Goal: Task Accomplishment & Management: Manage account settings

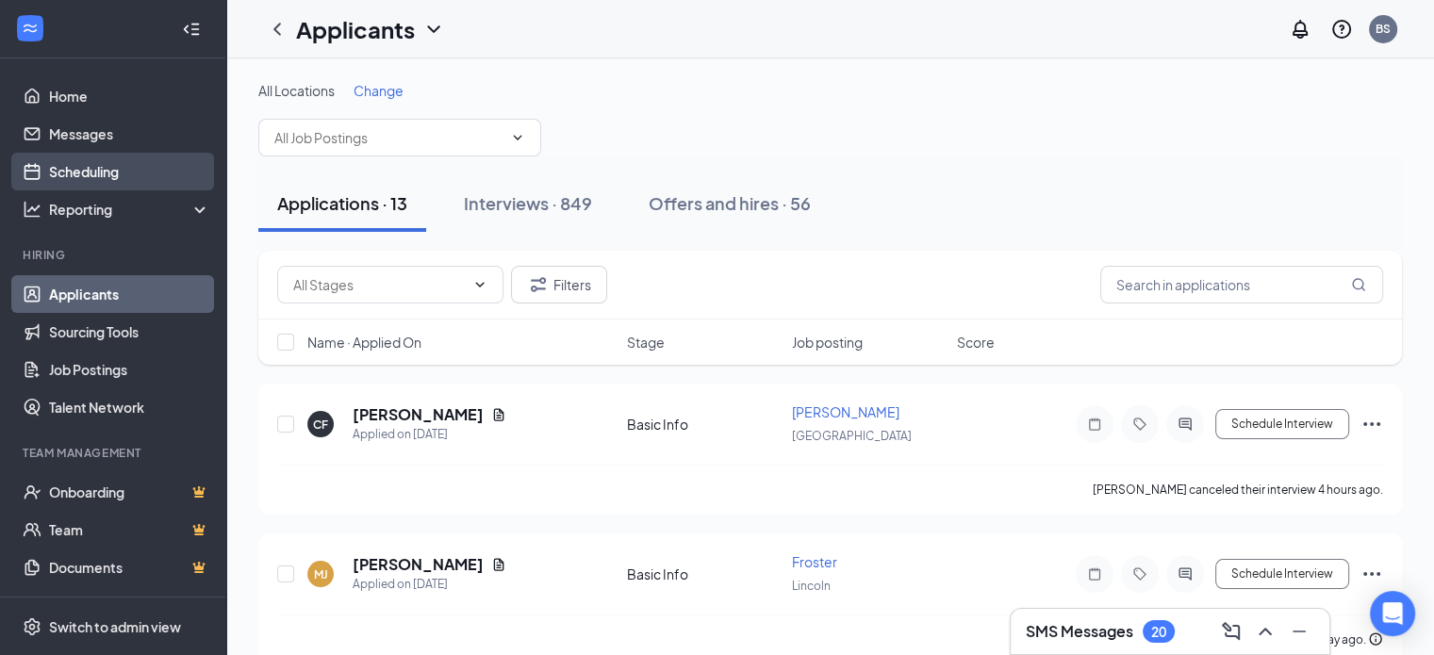
click at [121, 184] on link "Scheduling" at bounding box center [129, 172] width 161 height 38
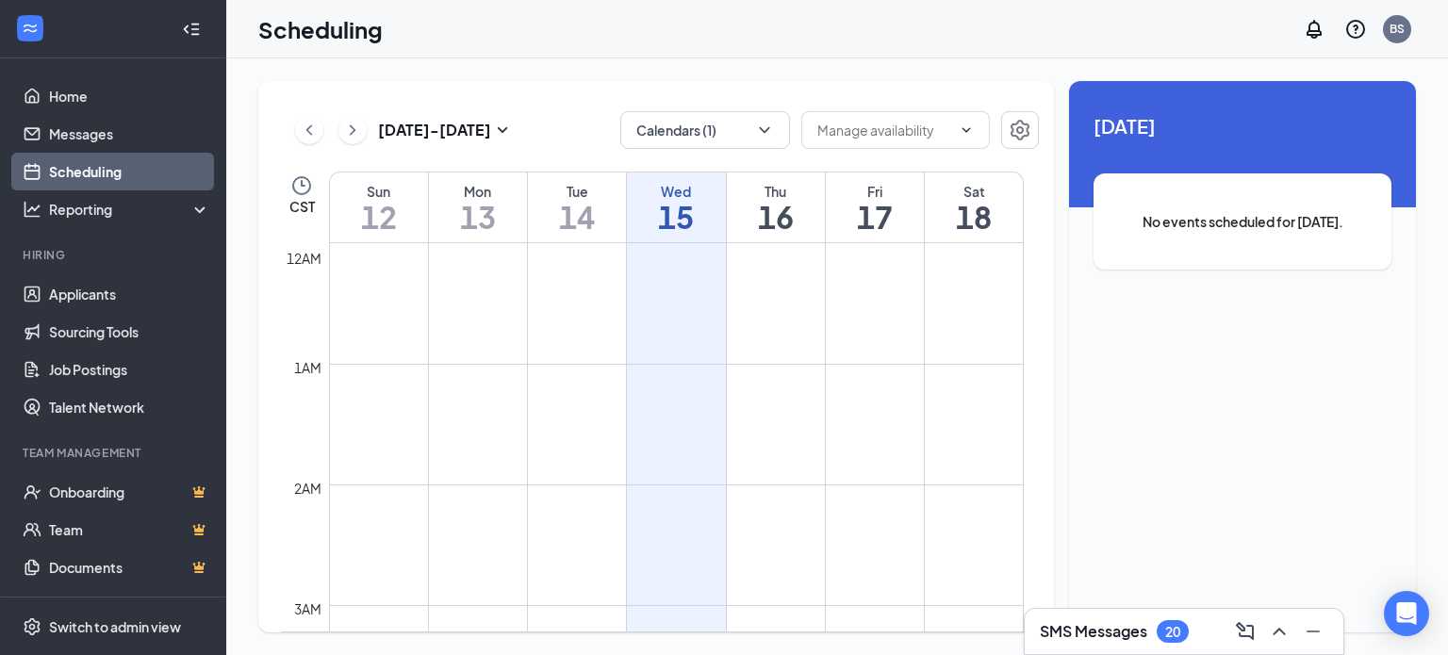
scroll to position [927, 0]
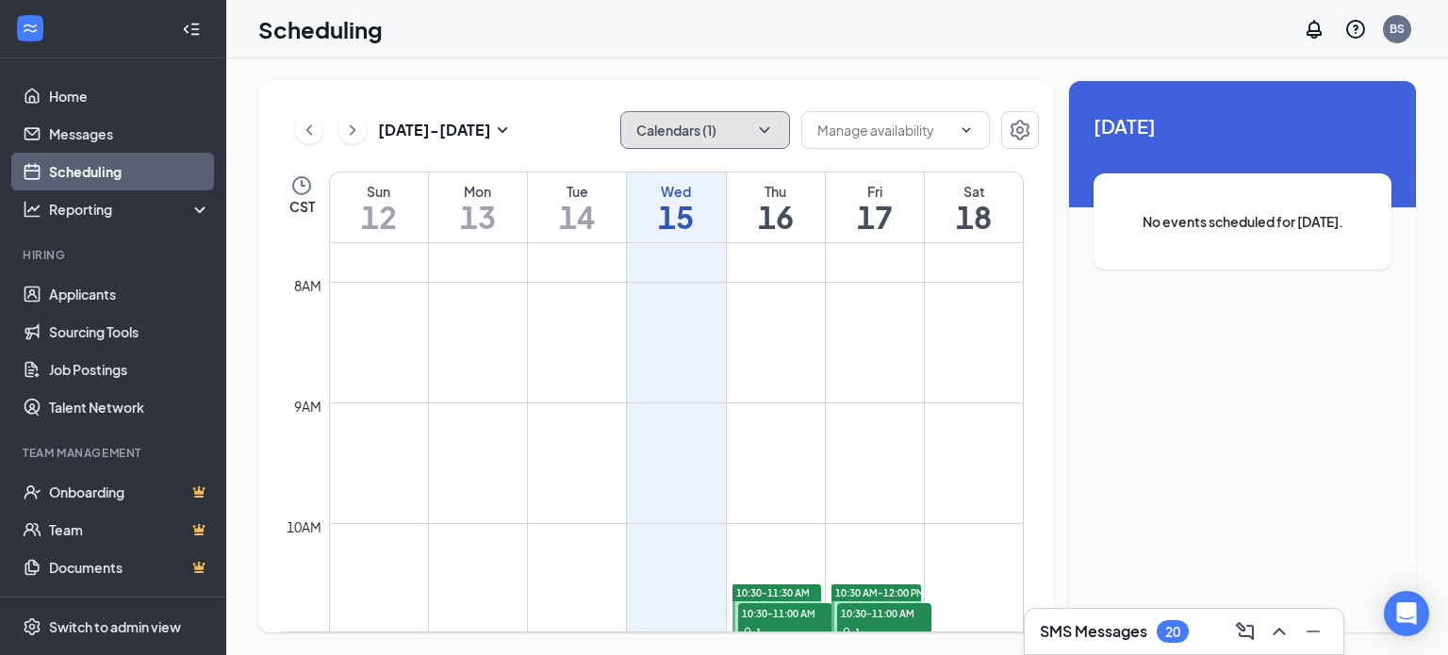
click at [686, 148] on button "Calendars (1)" at bounding box center [705, 130] width 170 height 38
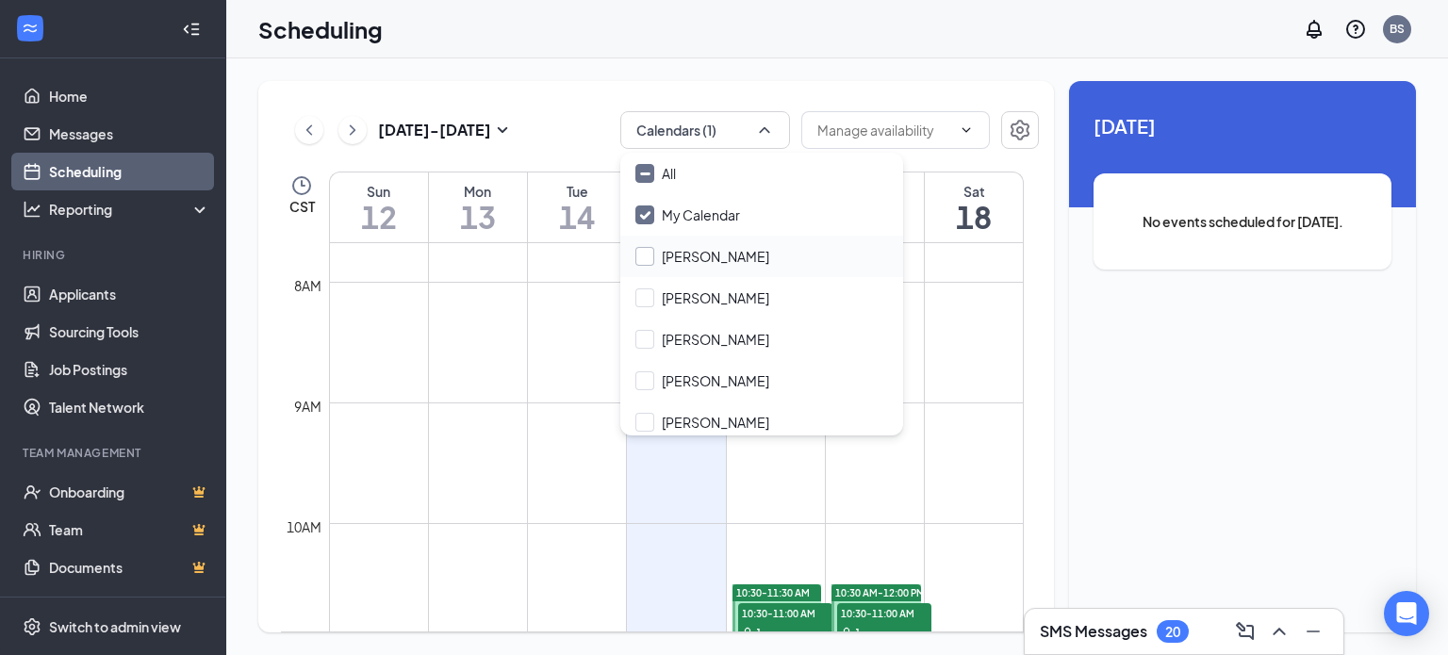
click at [673, 248] on input "[PERSON_NAME]" at bounding box center [702, 256] width 134 height 19
checkbox input "true"
click at [675, 214] on input "My Calendar" at bounding box center [687, 215] width 105 height 19
checkbox input "false"
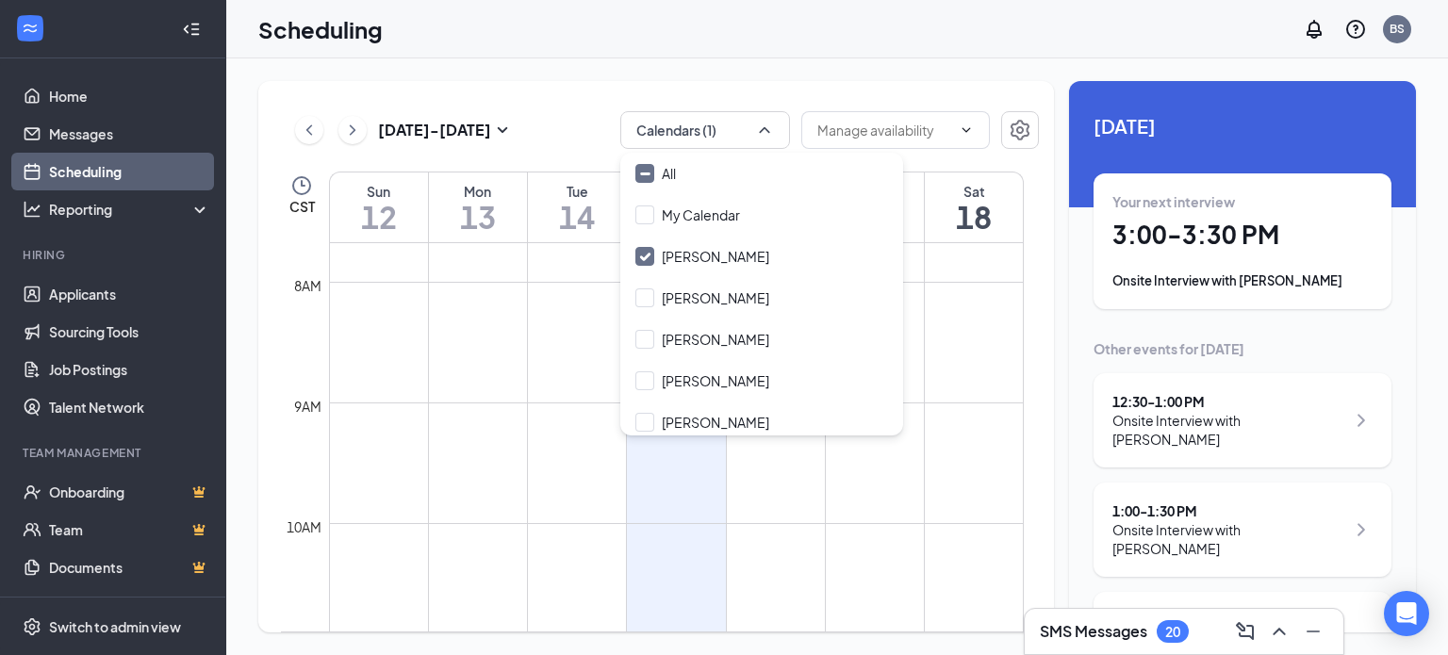
click at [618, 92] on div "[DATE] - [DATE] Calendars (1) CST Sun 12 Mon 13 Tue 14 Wed 15 Thu 16 Fri 17 Sat…" at bounding box center [656, 356] width 796 height 551
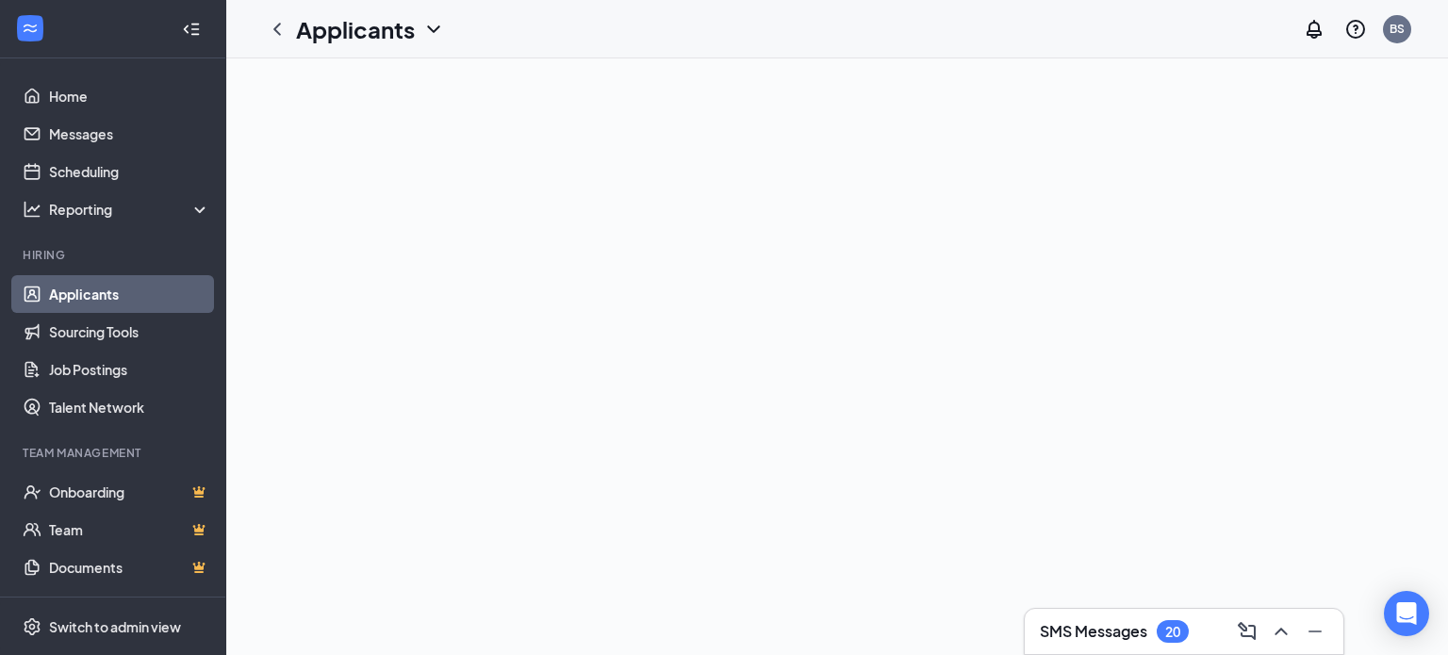
click at [77, 287] on link "Applicants" at bounding box center [129, 294] width 161 height 38
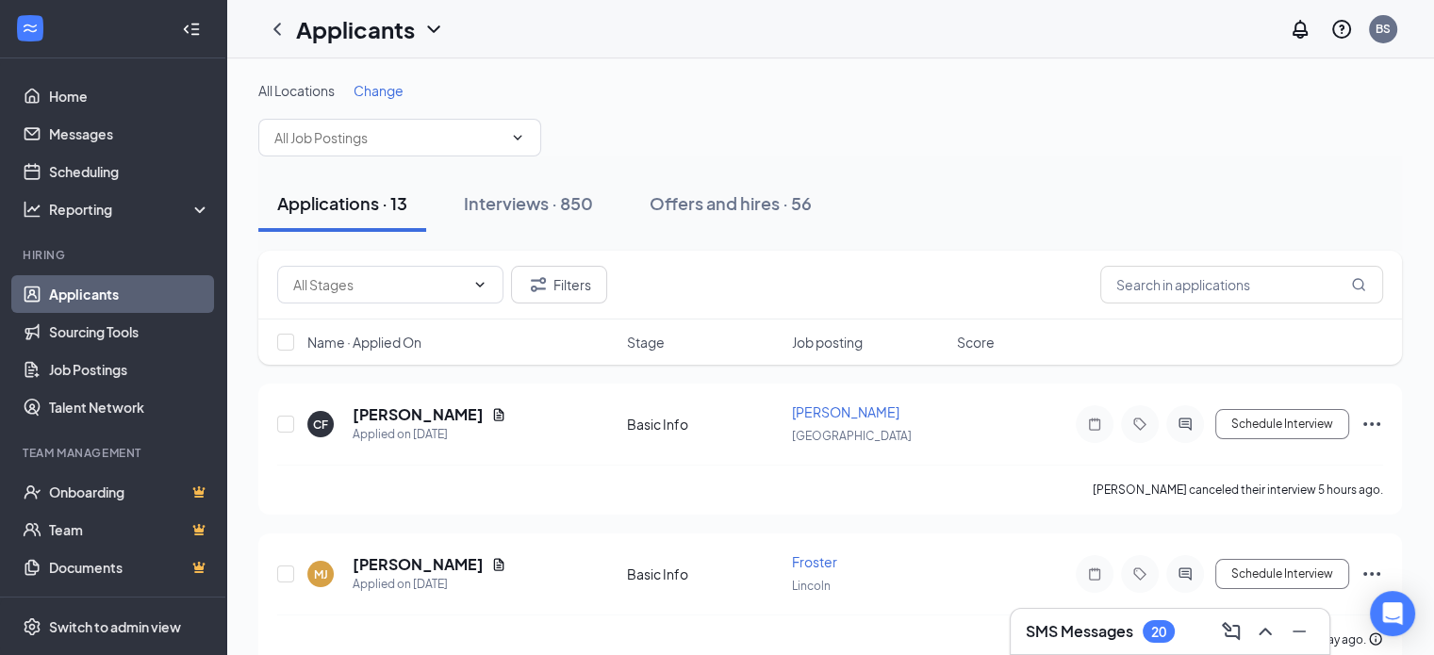
click at [398, 89] on span "Change" at bounding box center [379, 90] width 50 height 17
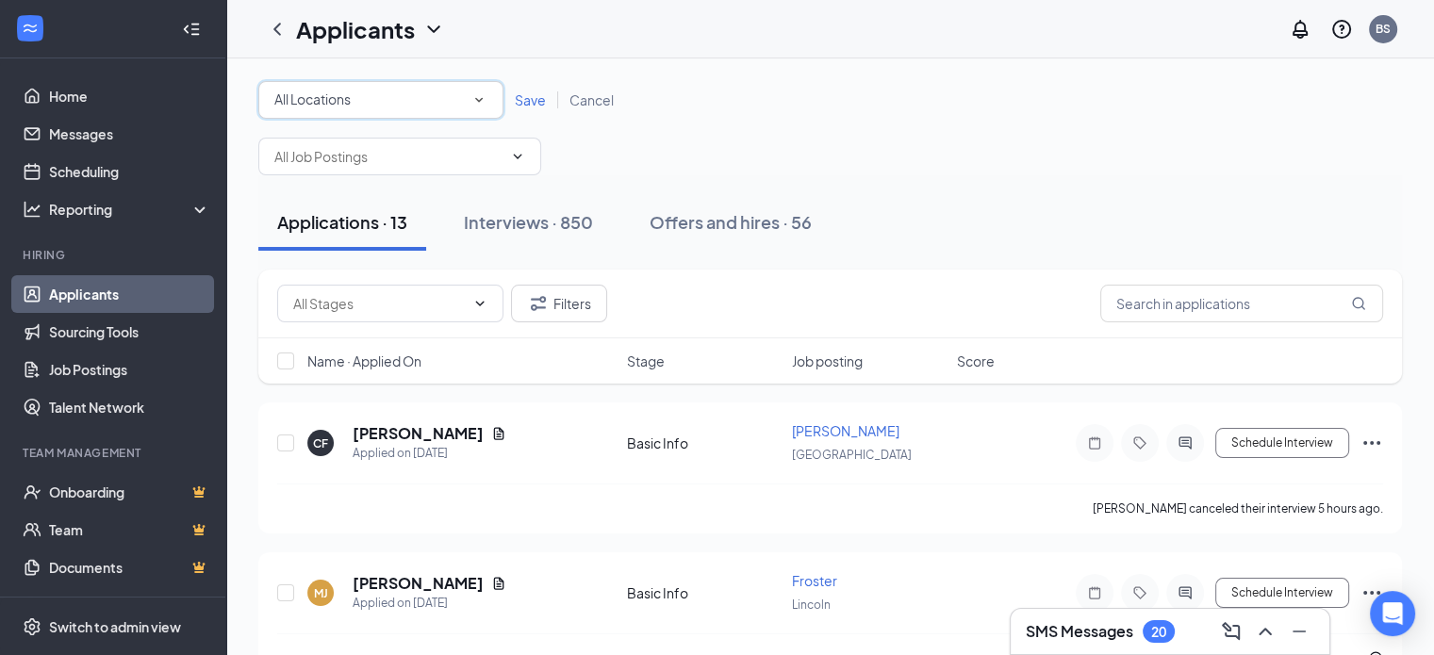
click at [381, 96] on div "All Locations" at bounding box center [380, 100] width 213 height 23
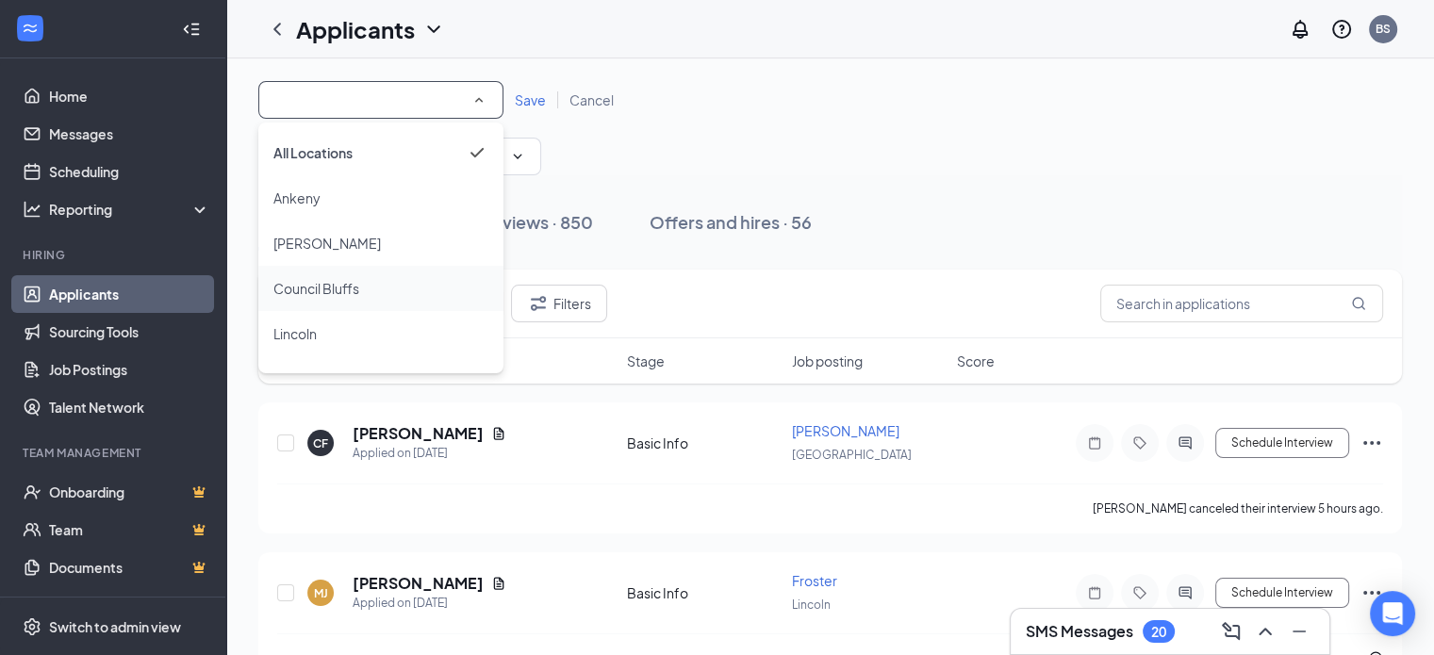
click at [362, 294] on div "Council Bluffs" at bounding box center [380, 288] width 215 height 23
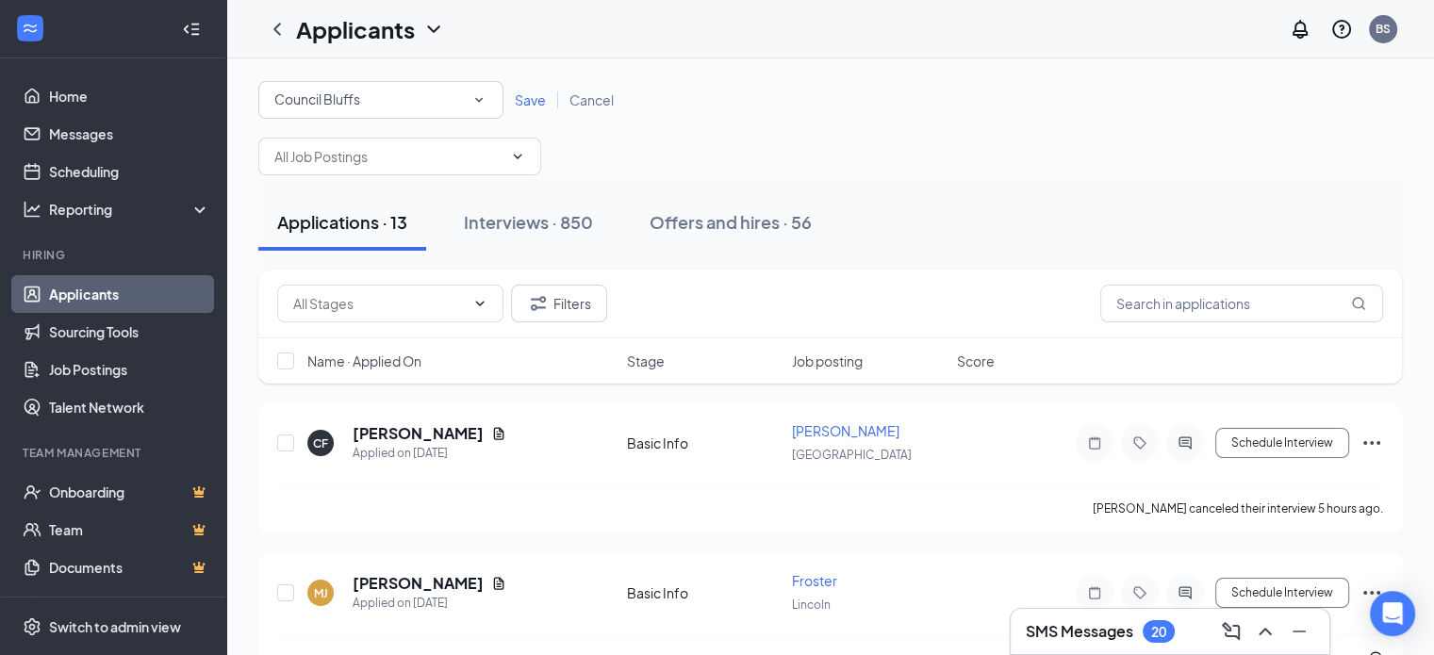
click at [530, 105] on span "Save" at bounding box center [530, 99] width 31 height 17
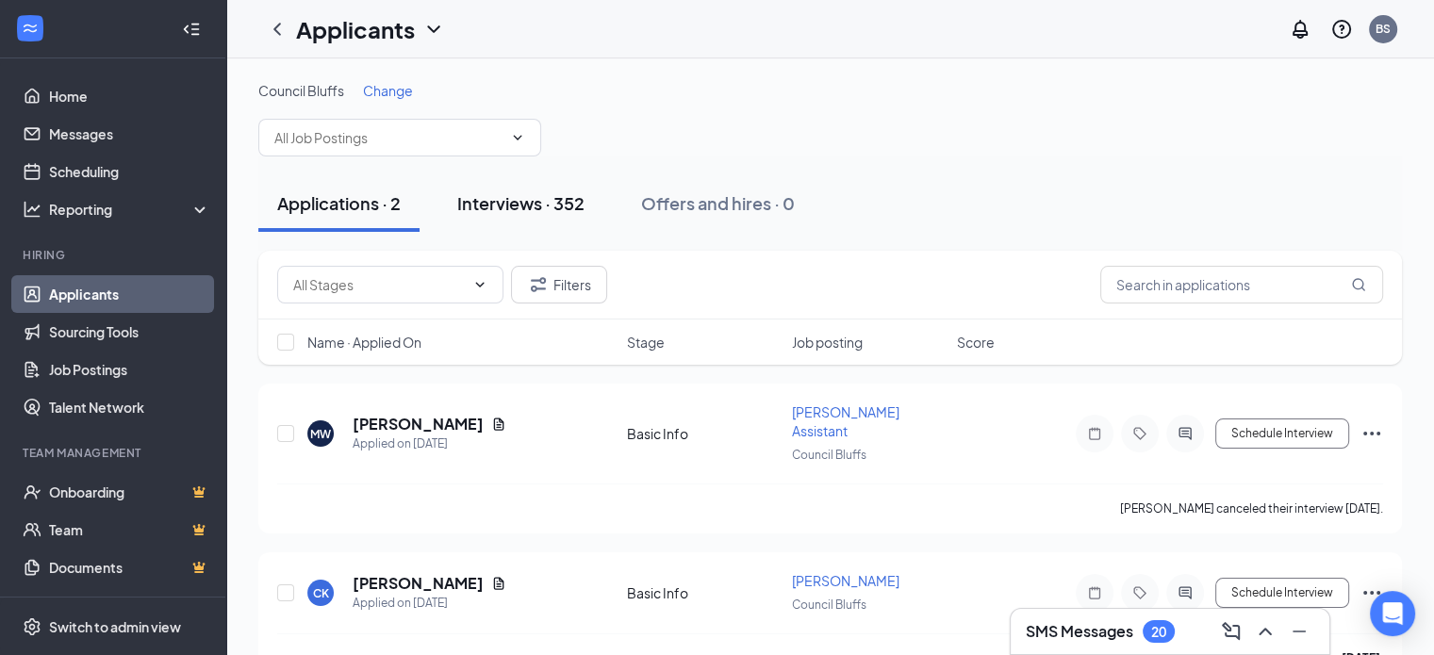
click at [562, 202] on div "Interviews · 352" at bounding box center [520, 203] width 127 height 24
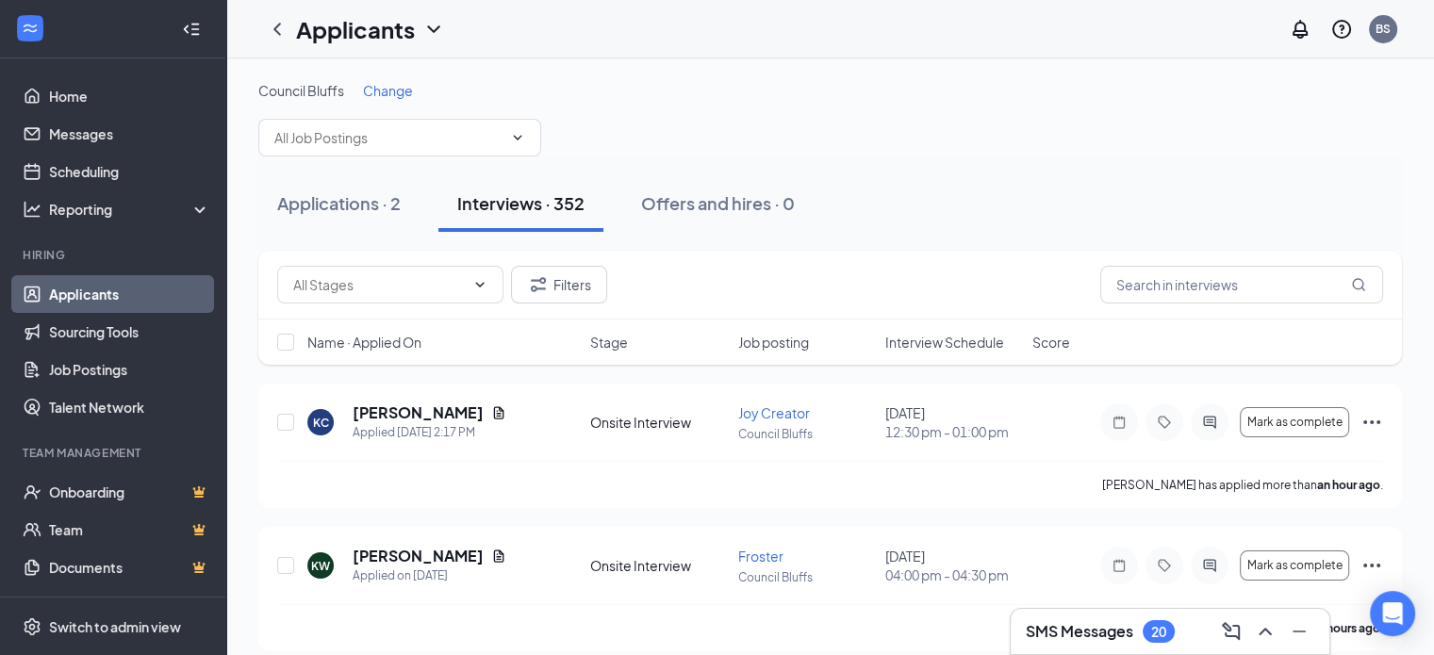
click at [946, 346] on span "Interview Schedule" at bounding box center [944, 342] width 119 height 19
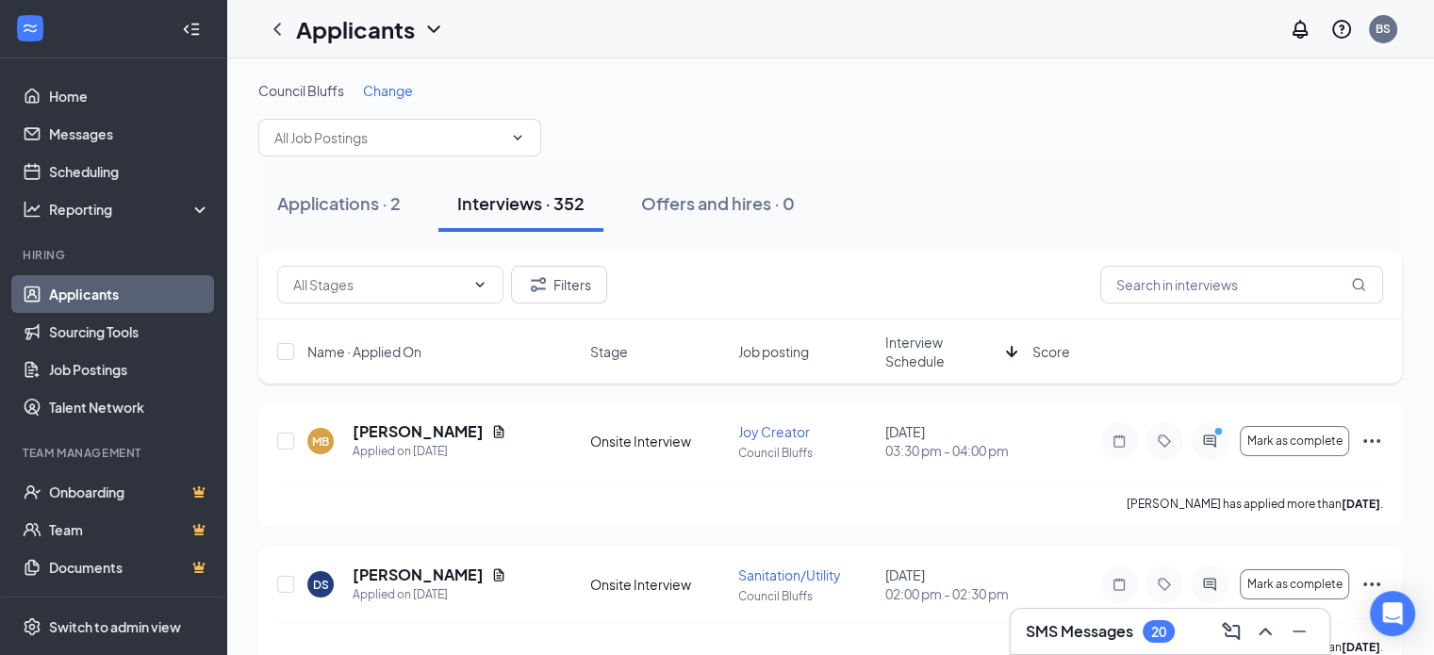
click at [965, 224] on div "Applications · 2 Interviews · 352 Offers and hires · 0" at bounding box center [829, 203] width 1143 height 57
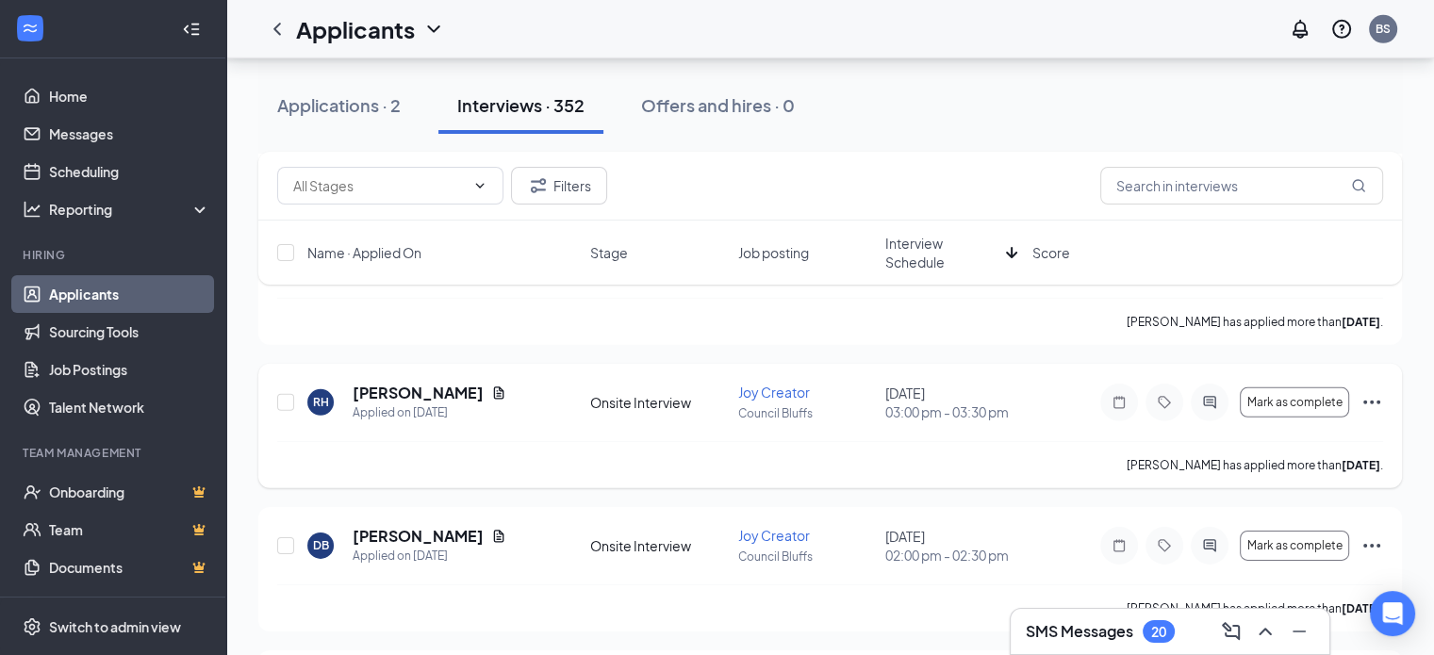
scroll to position [5750, 0]
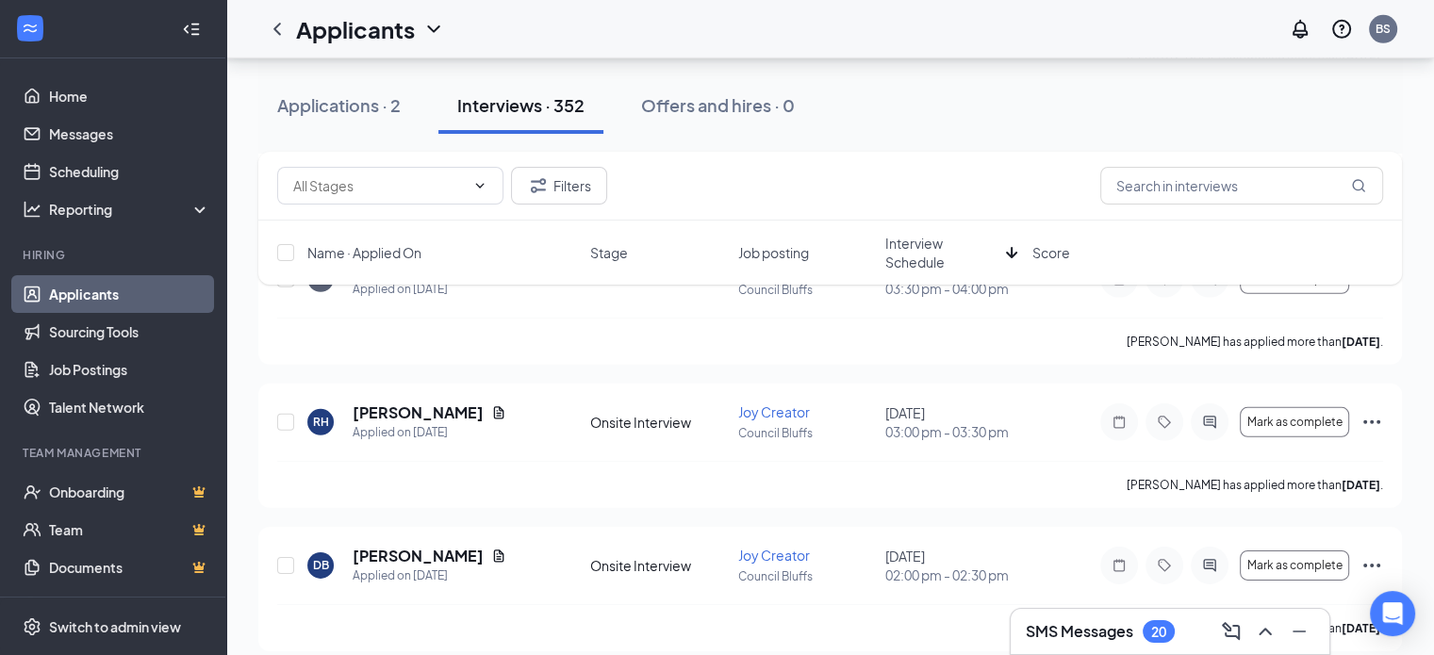
click at [946, 112] on div "Applications · 2 Interviews · 352 Offers and hires · 0" at bounding box center [829, 105] width 1143 height 57
click at [1369, 418] on icon "Ellipses" at bounding box center [1371, 422] width 23 height 23
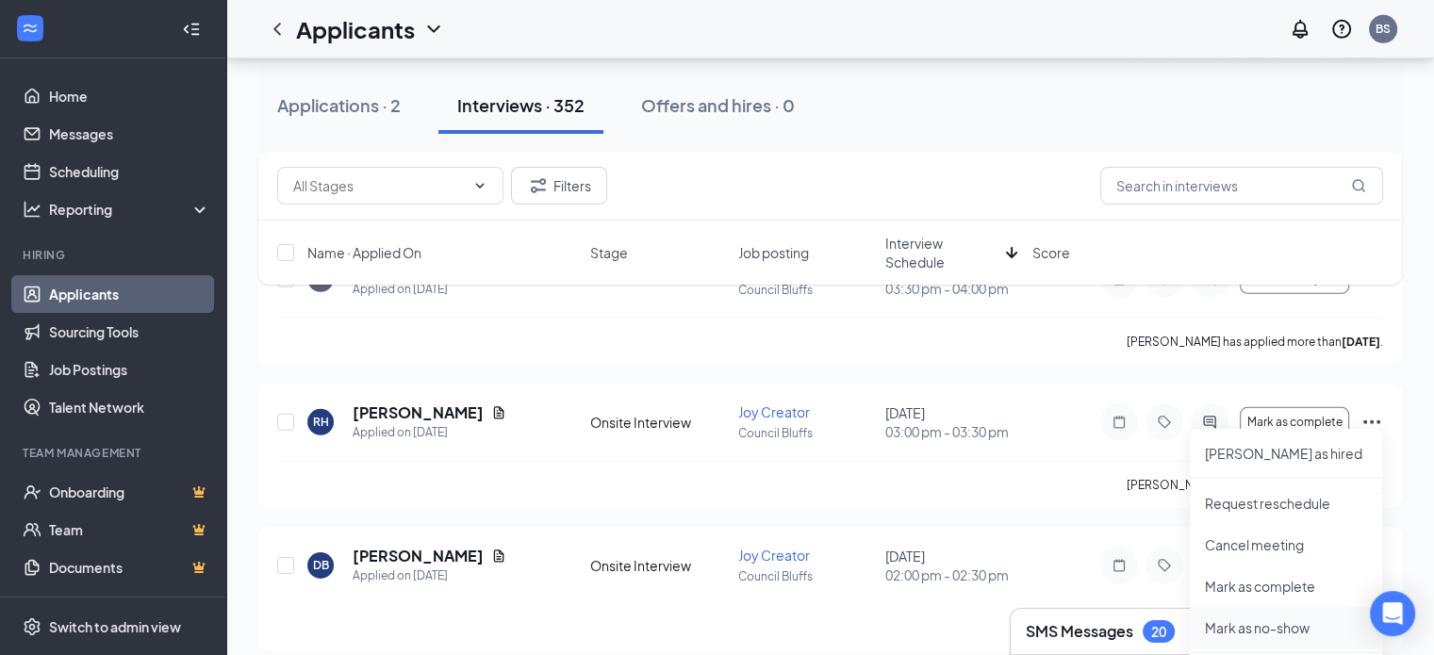
click at [1280, 627] on p "Mark as no-show" at bounding box center [1286, 627] width 162 height 19
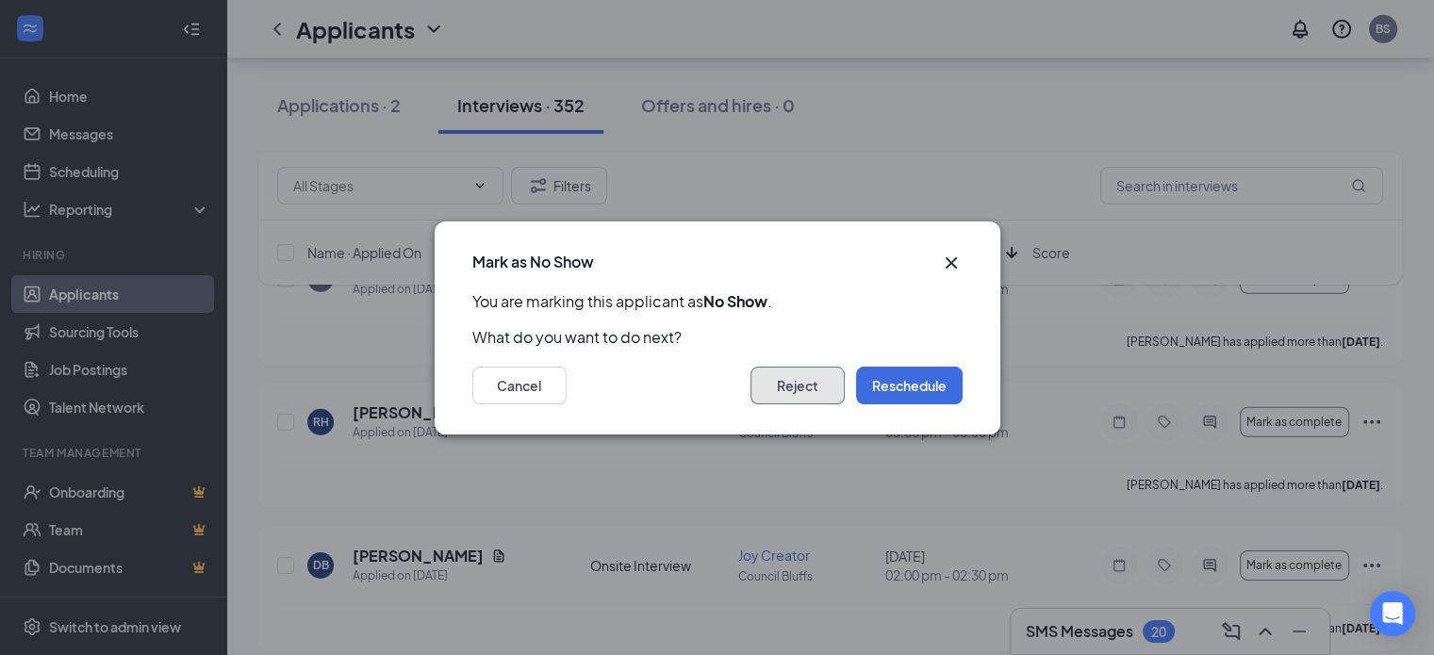
click at [781, 389] on button "Reject" at bounding box center [797, 386] width 94 height 38
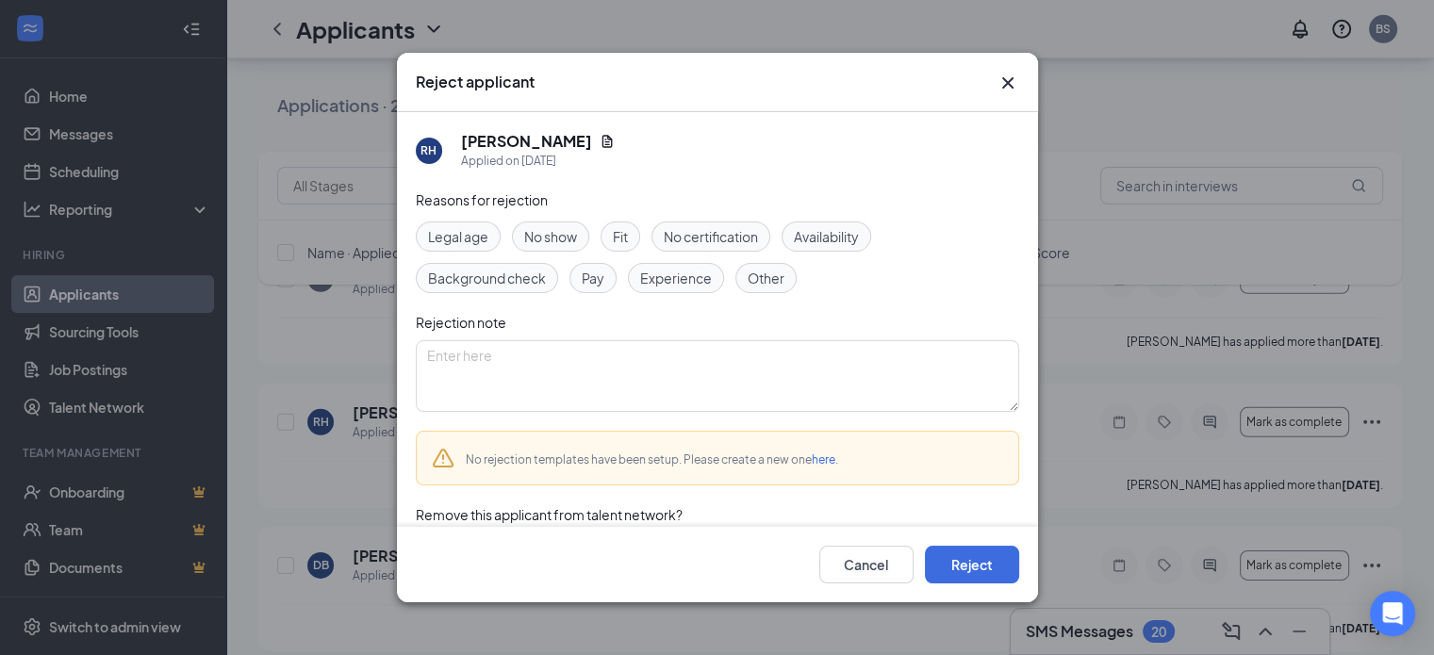
click at [565, 240] on span "No show" at bounding box center [550, 236] width 53 height 21
click at [600, 356] on textarea at bounding box center [717, 376] width 603 height 72
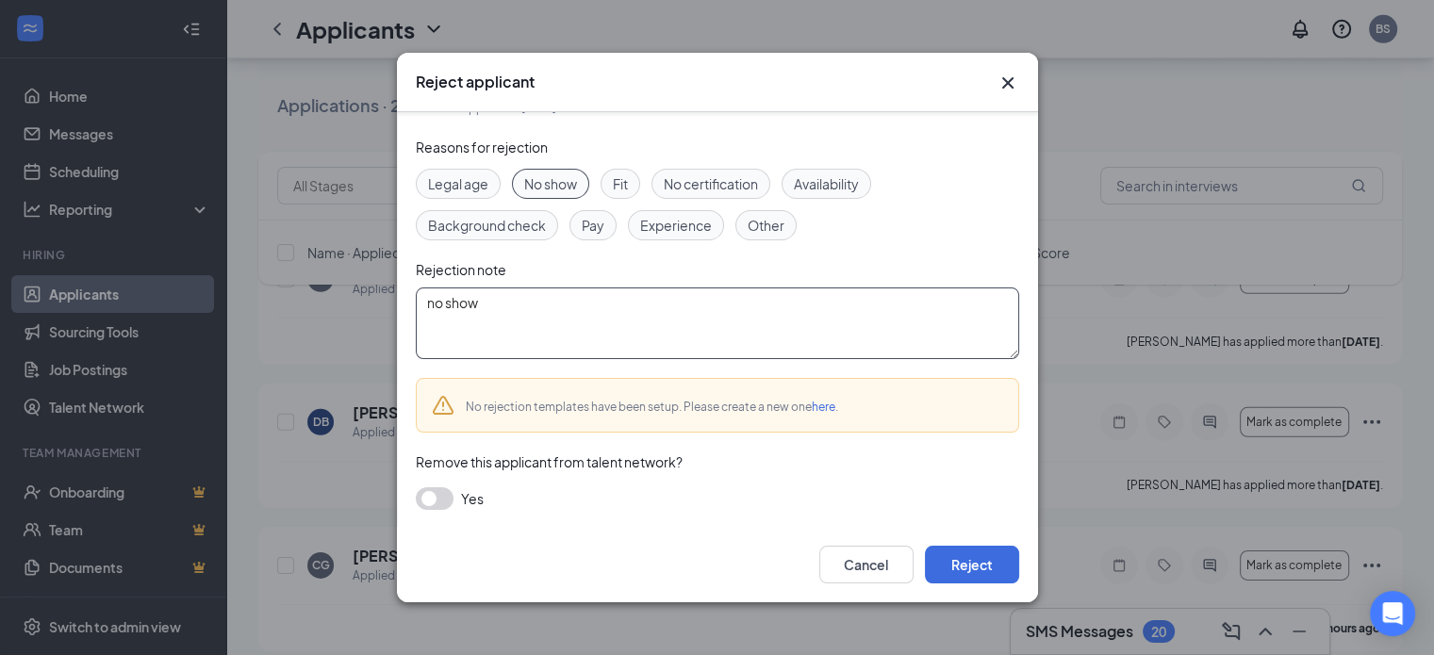
type textarea "no show"
click at [428, 501] on button "button" at bounding box center [435, 498] width 38 height 23
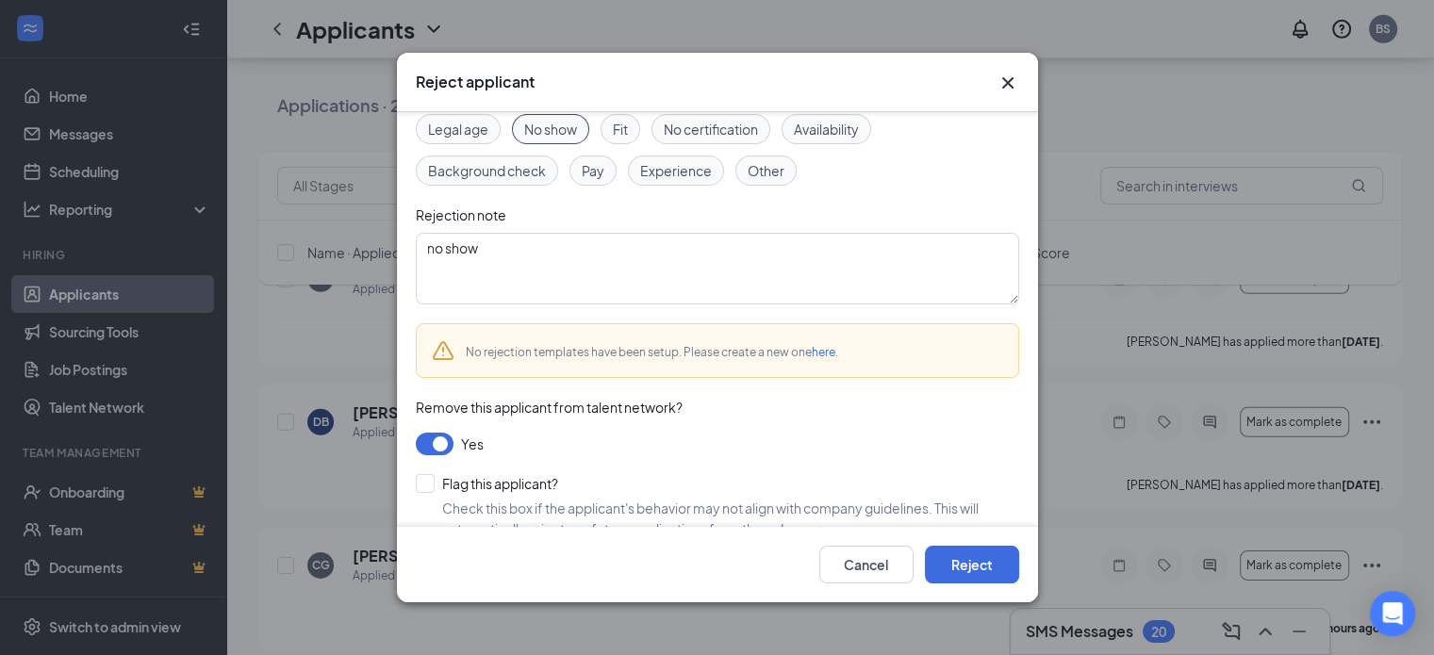
scroll to position [138, 0]
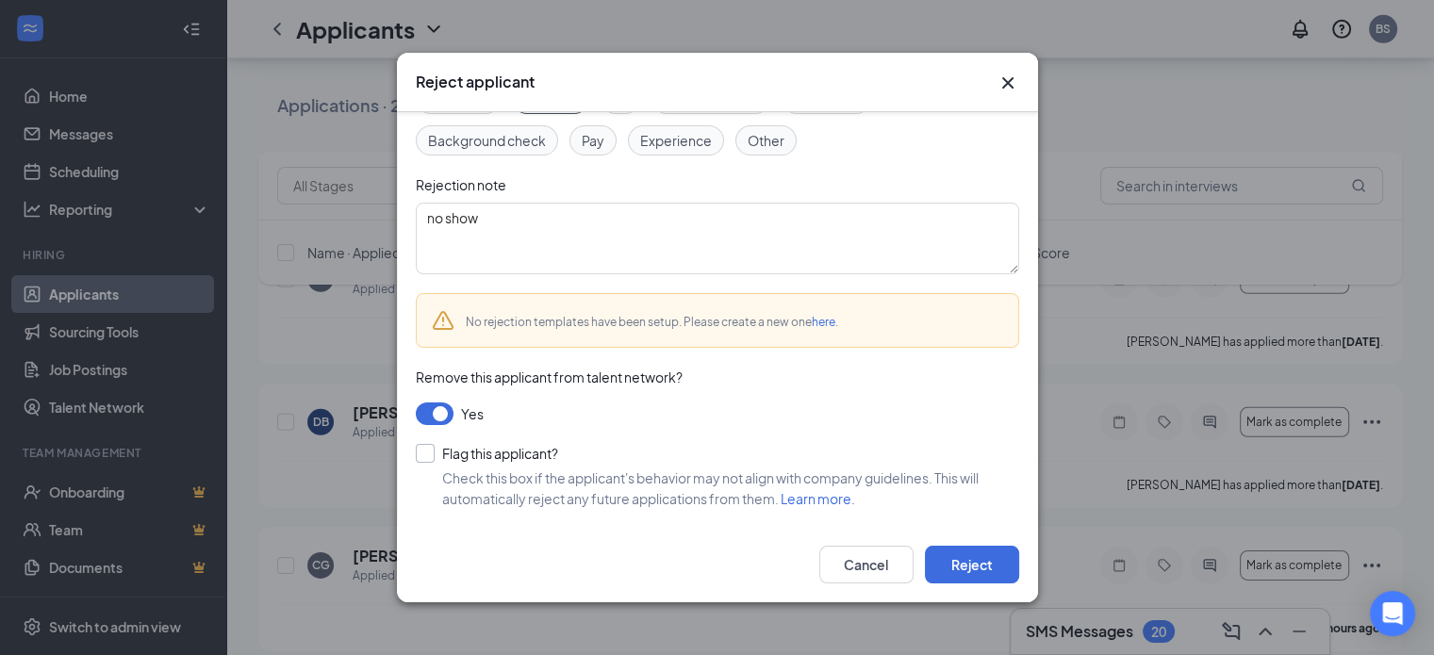
click at [433, 452] on input "Flag this applicant?" at bounding box center [487, 453] width 142 height 19
checkbox input "true"
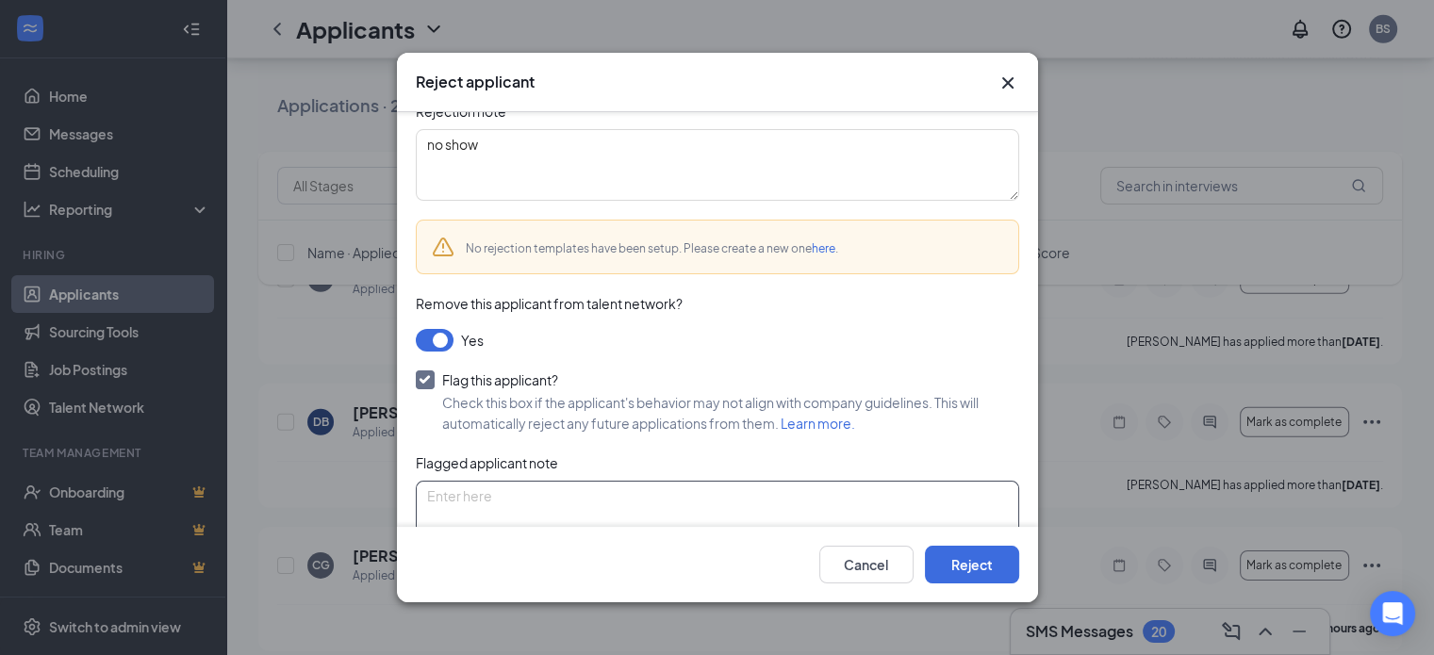
scroll to position [255, 0]
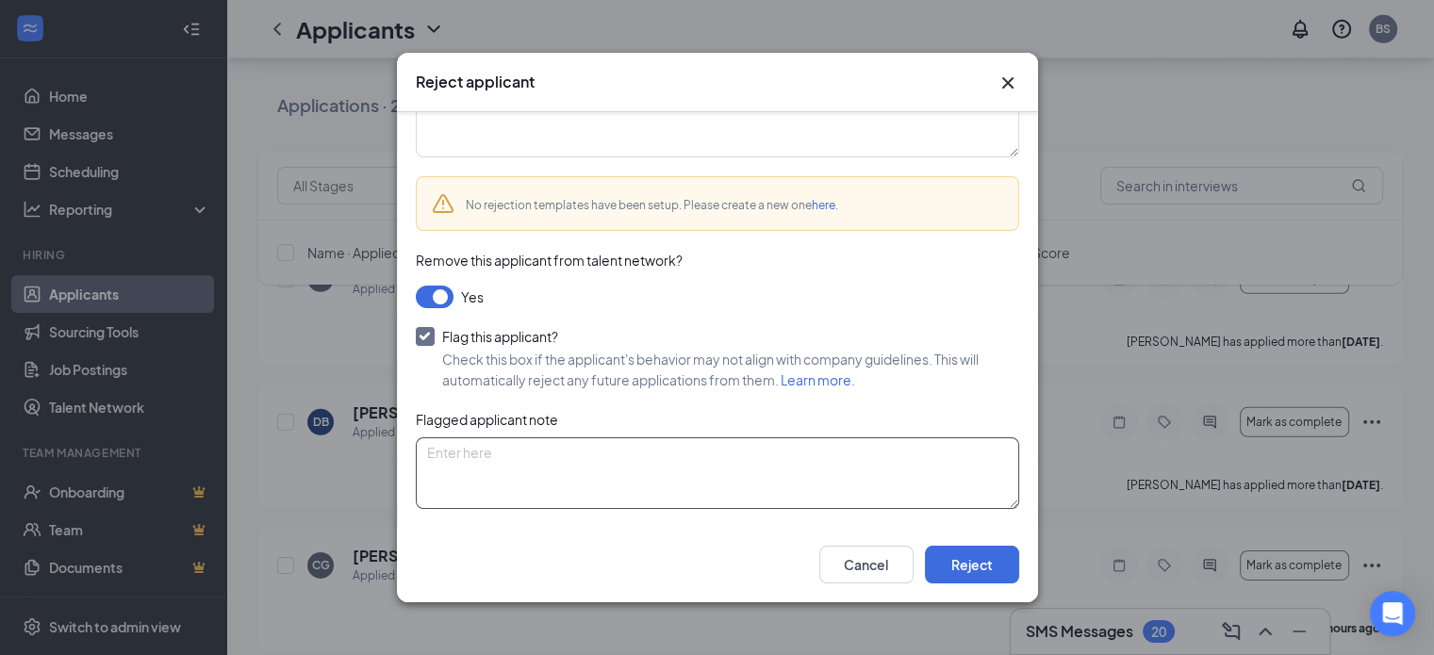
click at [605, 467] on textarea at bounding box center [717, 473] width 603 height 72
type textarea "no show"
click at [974, 564] on button "Reject" at bounding box center [972, 565] width 94 height 38
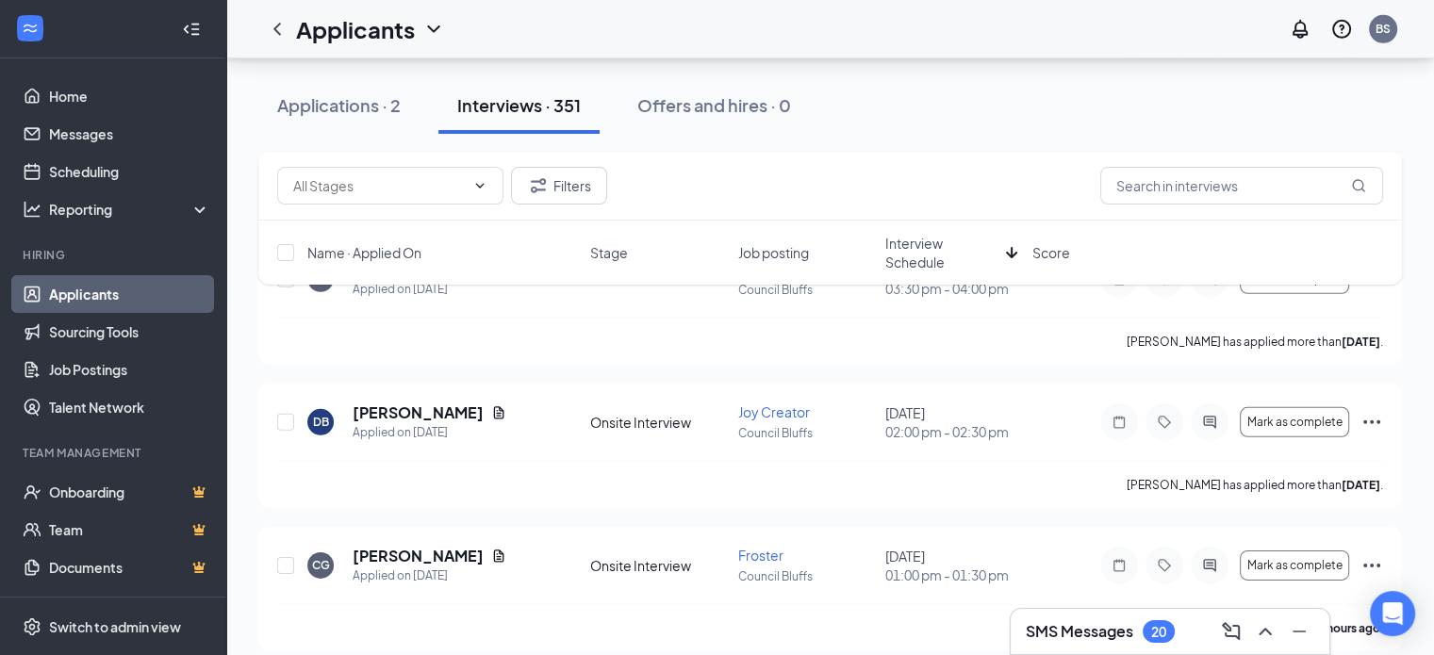
click at [1045, 131] on div "Applications · 2 Interviews · 351 Offers and hires · 0" at bounding box center [829, 105] width 1143 height 57
click at [1263, 185] on input "text" at bounding box center [1241, 186] width 283 height 38
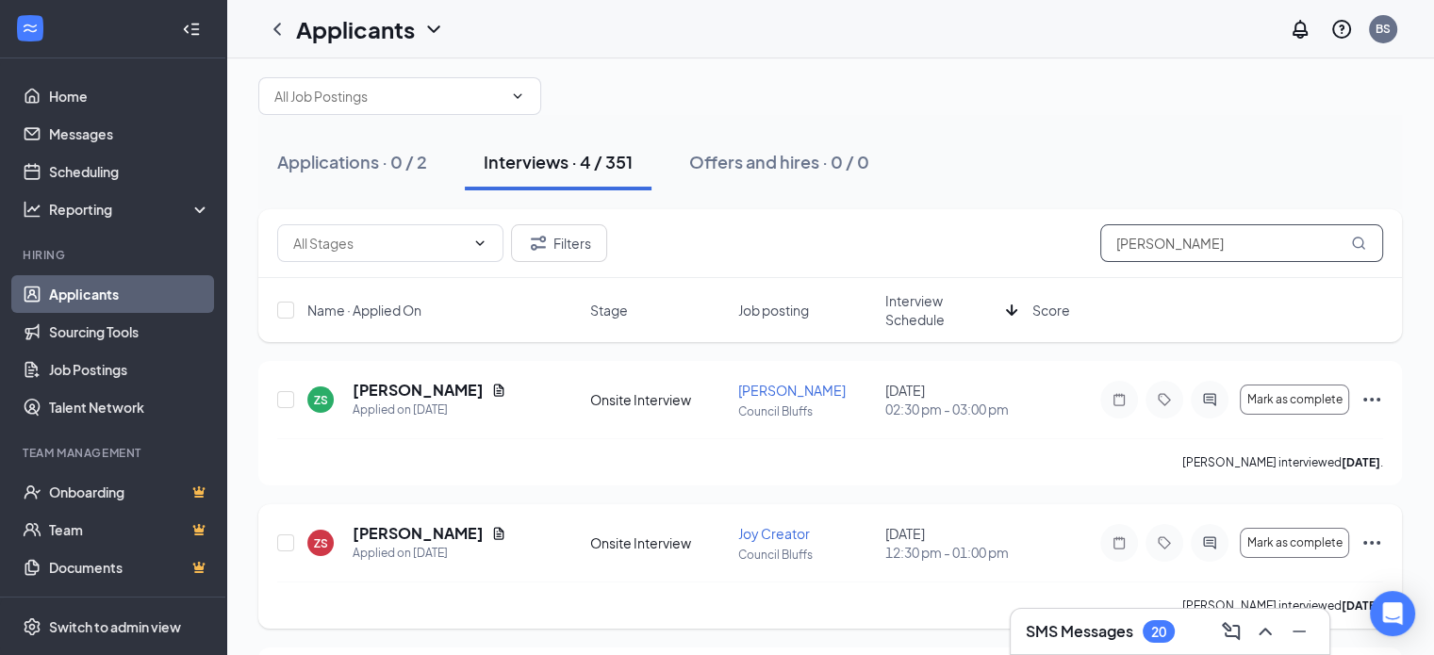
scroll to position [40, 0]
type input "zach"
click at [491, 390] on icon "Document" at bounding box center [498, 392] width 15 height 15
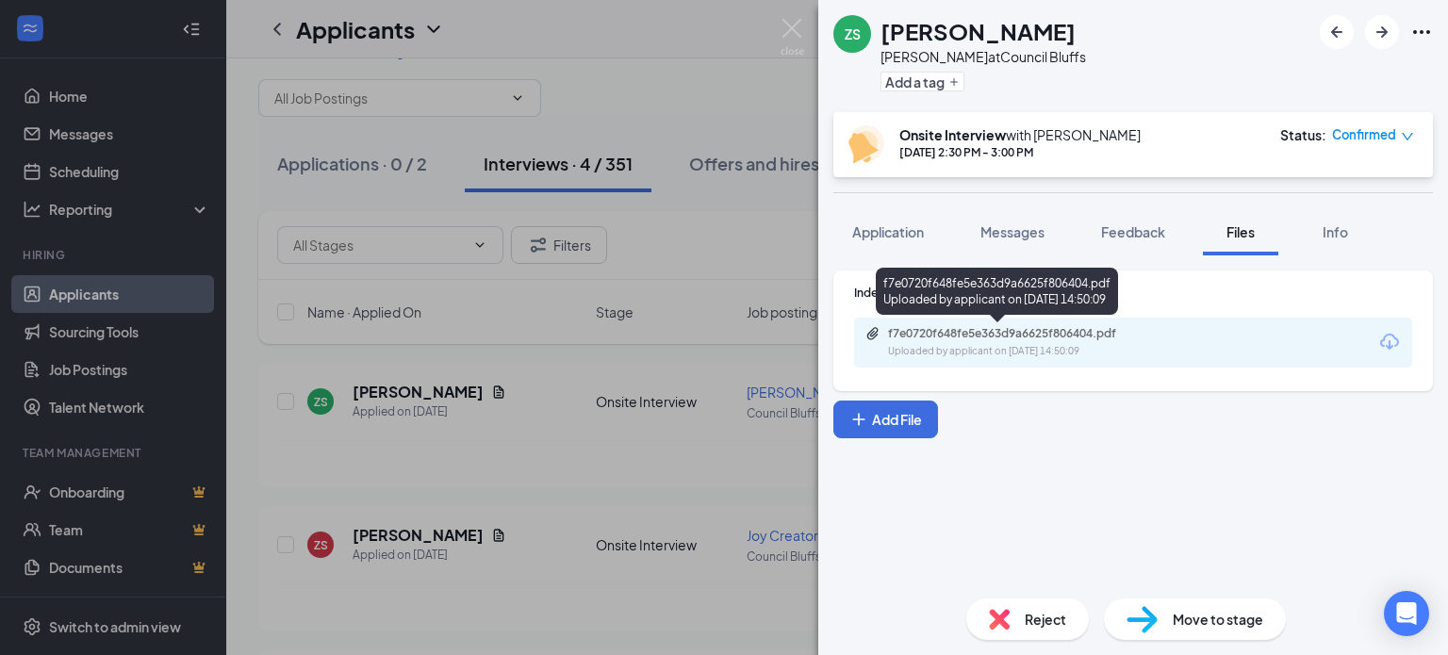
click at [1096, 357] on div "Uploaded by applicant on Sep 15, 2025 at 14:50:09" at bounding box center [1029, 351] width 283 height 15
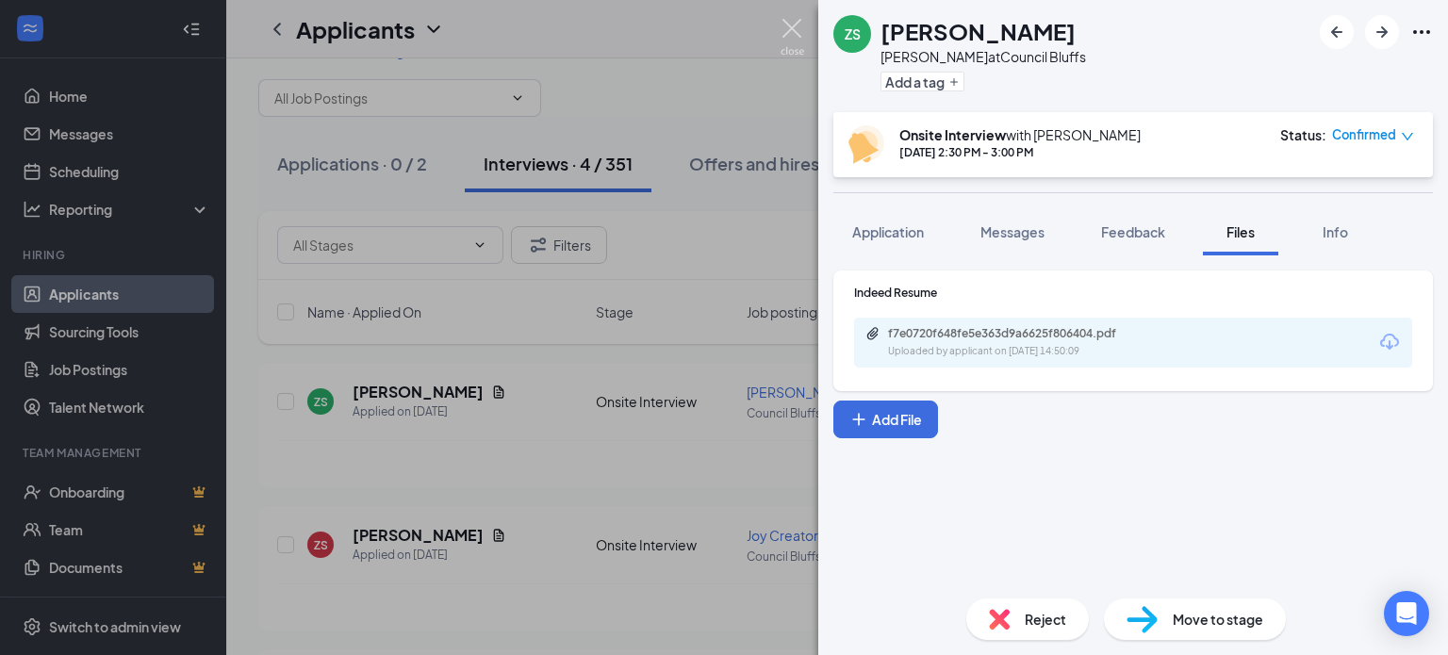
click at [794, 25] on img at bounding box center [793, 37] width 24 height 37
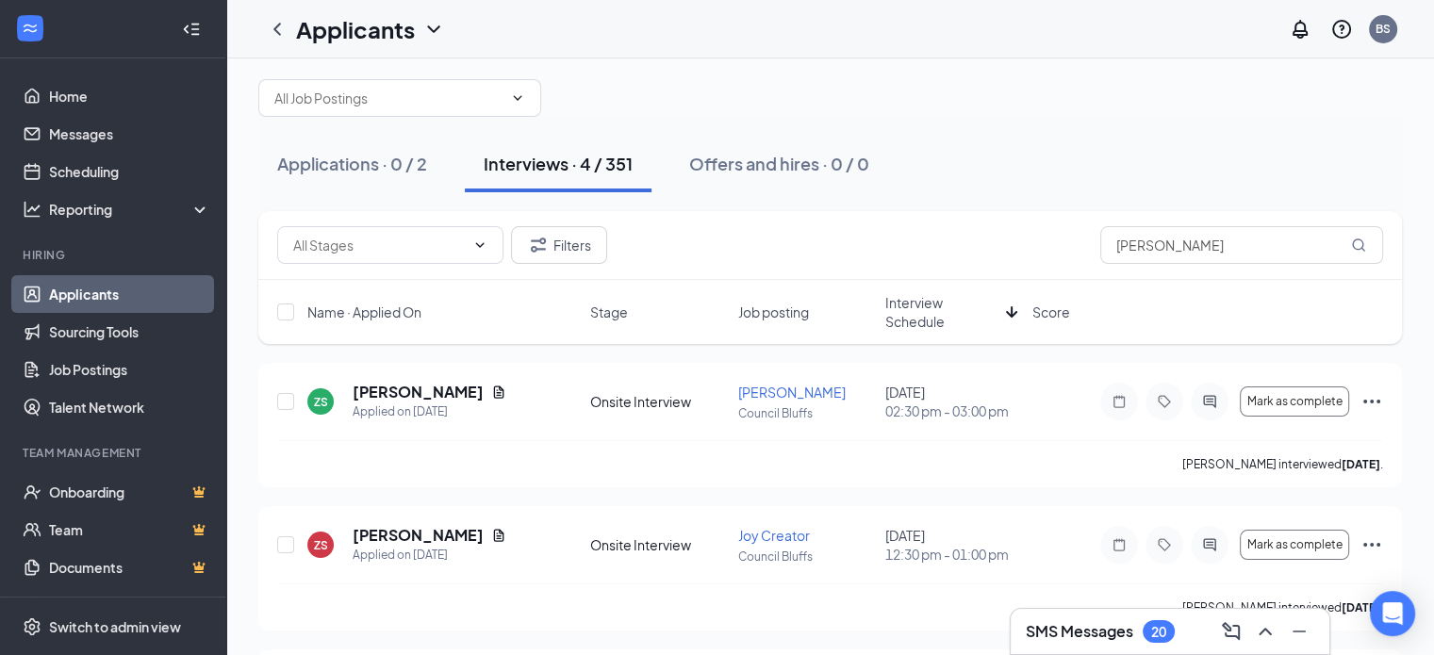
click at [1083, 129] on div "Applications · 0 / 2 Interviews · 4 / 351 Offers and hires · 0 / 0" at bounding box center [829, 164] width 1143 height 94
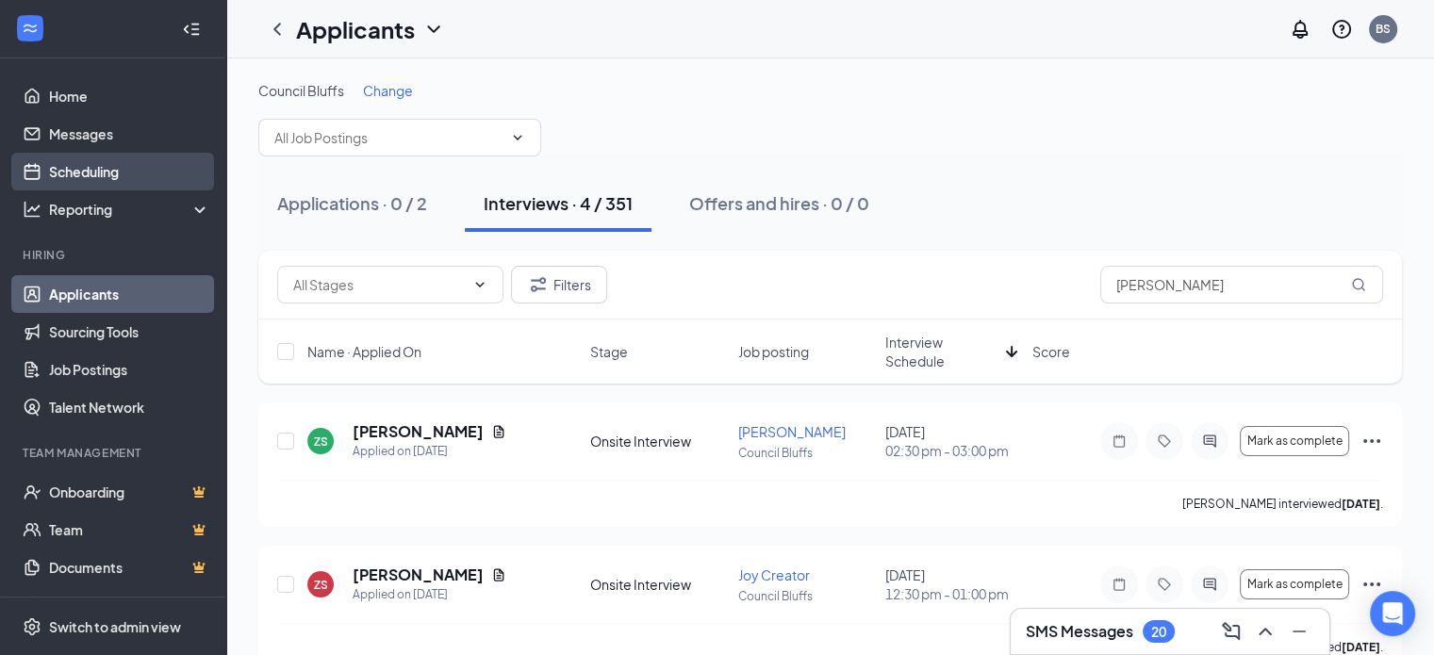
drag, startPoint x: 85, startPoint y: 169, endPoint x: 123, endPoint y: 189, distance: 42.6
click at [85, 169] on link "Scheduling" at bounding box center [129, 172] width 161 height 38
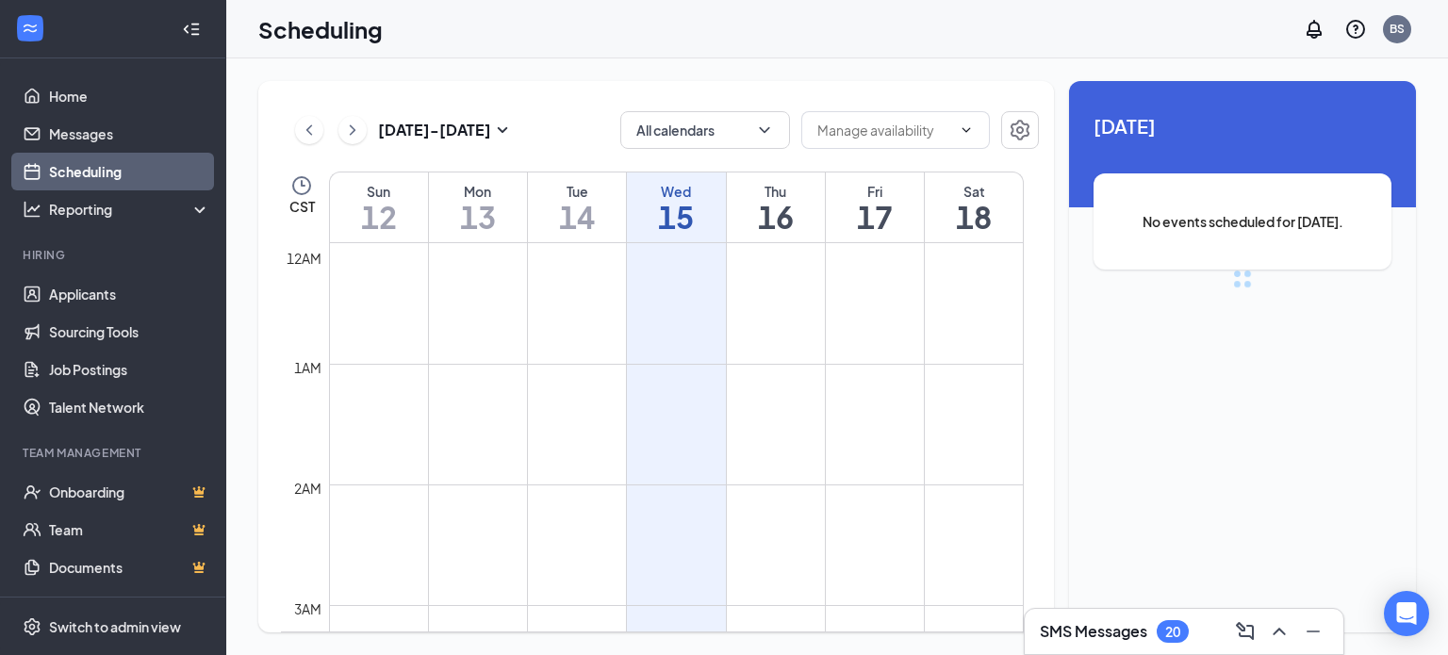
scroll to position [927, 0]
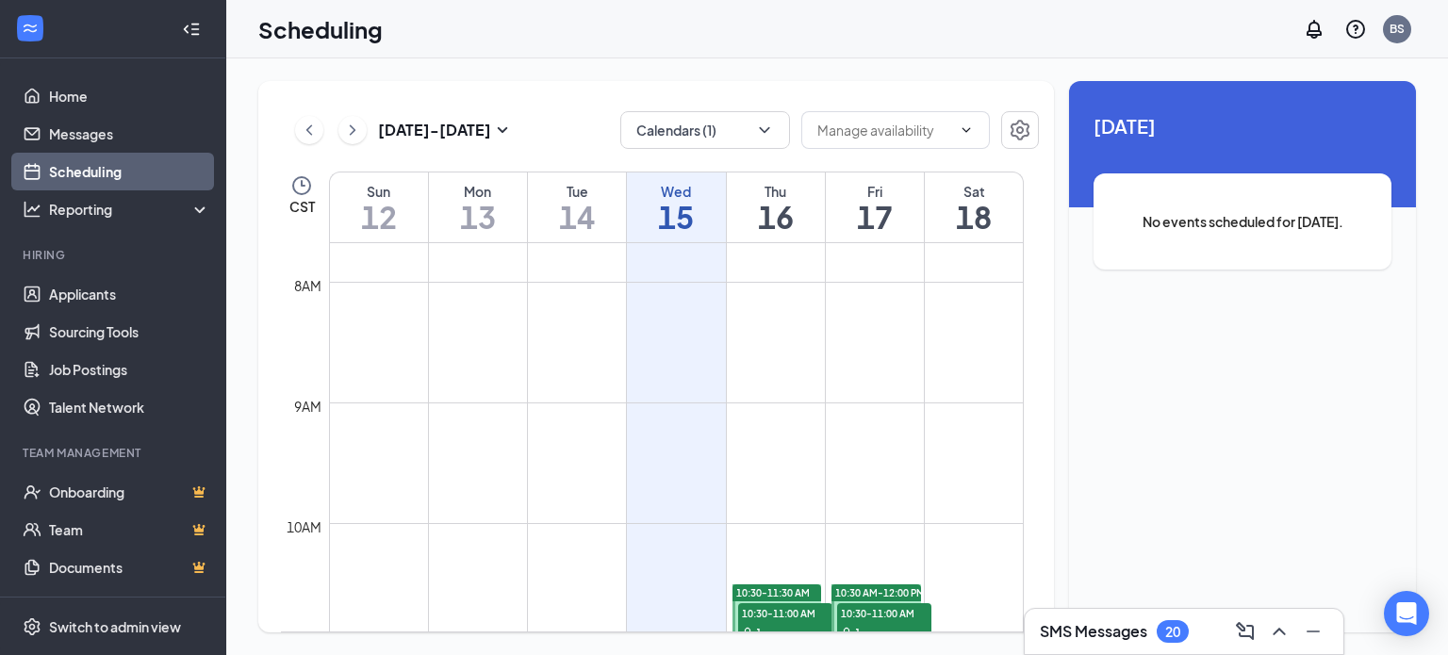
click at [696, 75] on div "Oct 12 - Oct 18 Calendars (1) CST Sun 12 Mon 13 Tue 14 Wed 15 Thu 16 Fri 17 Sat…" at bounding box center [837, 356] width 1222 height 597
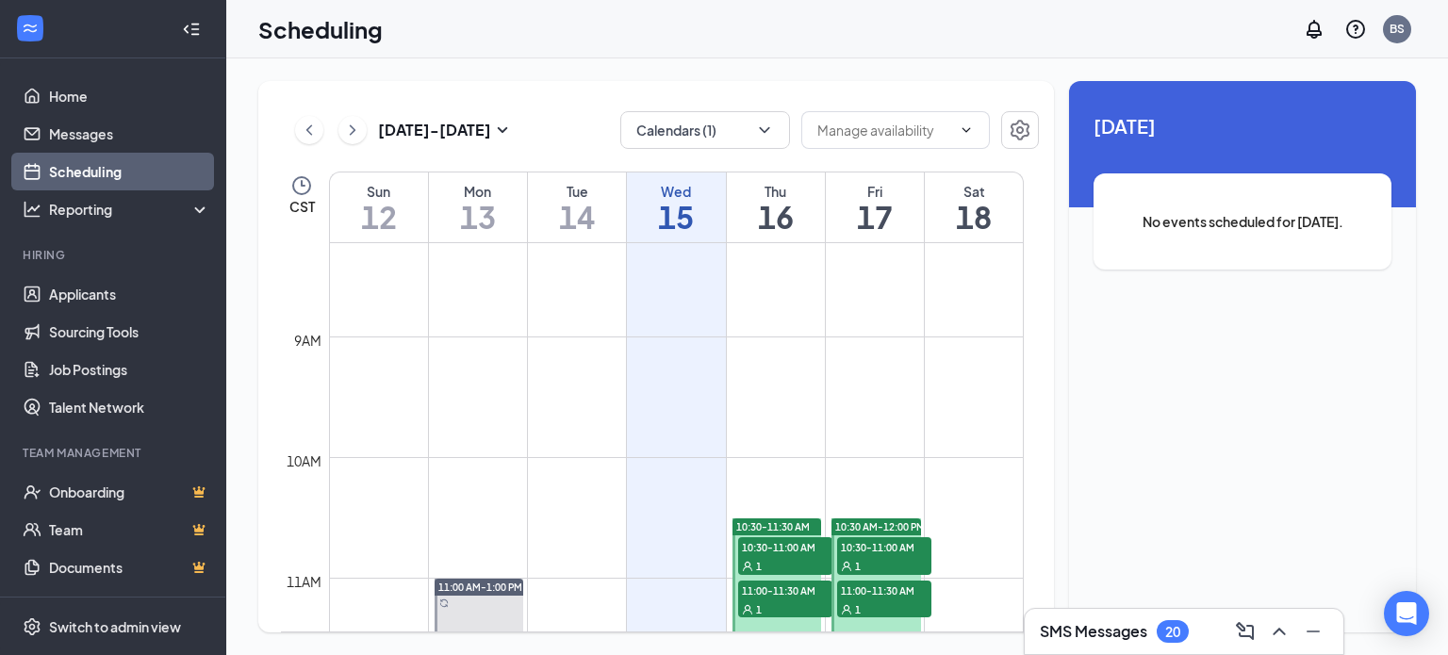
scroll to position [1021, 0]
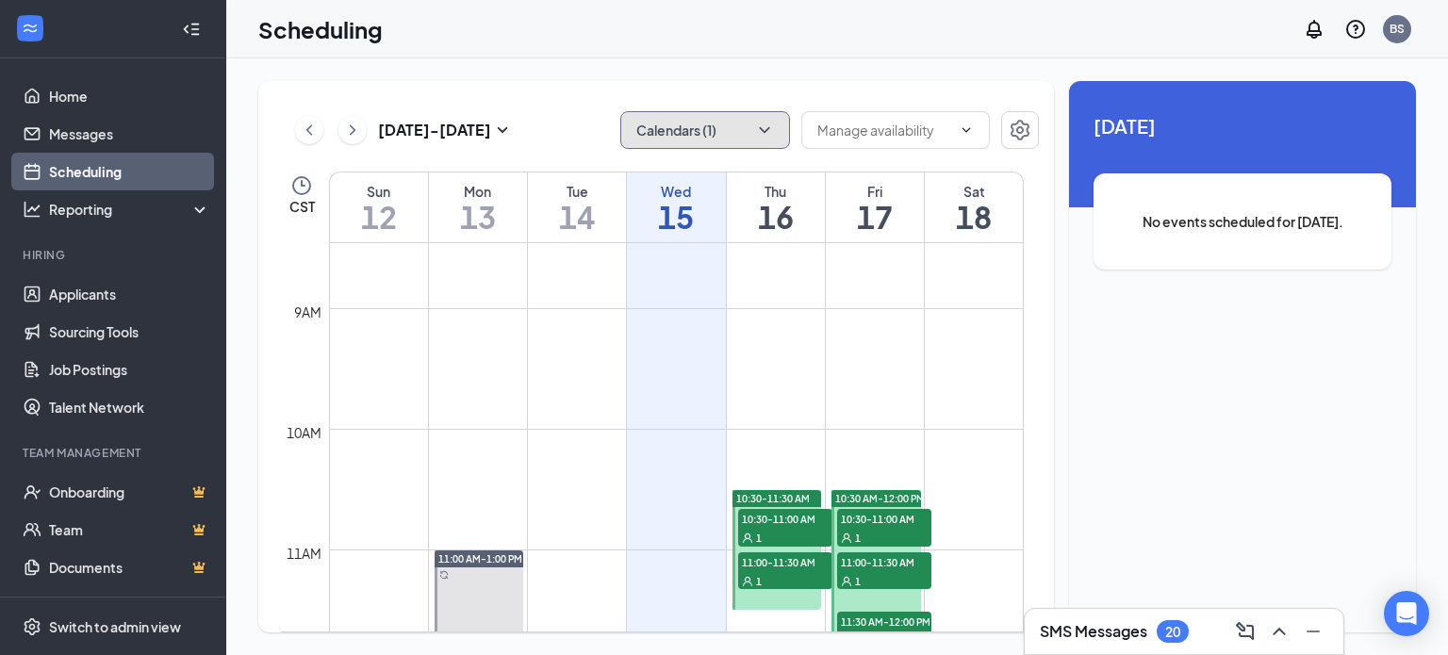
click at [684, 129] on button "Calendars (1)" at bounding box center [705, 130] width 170 height 38
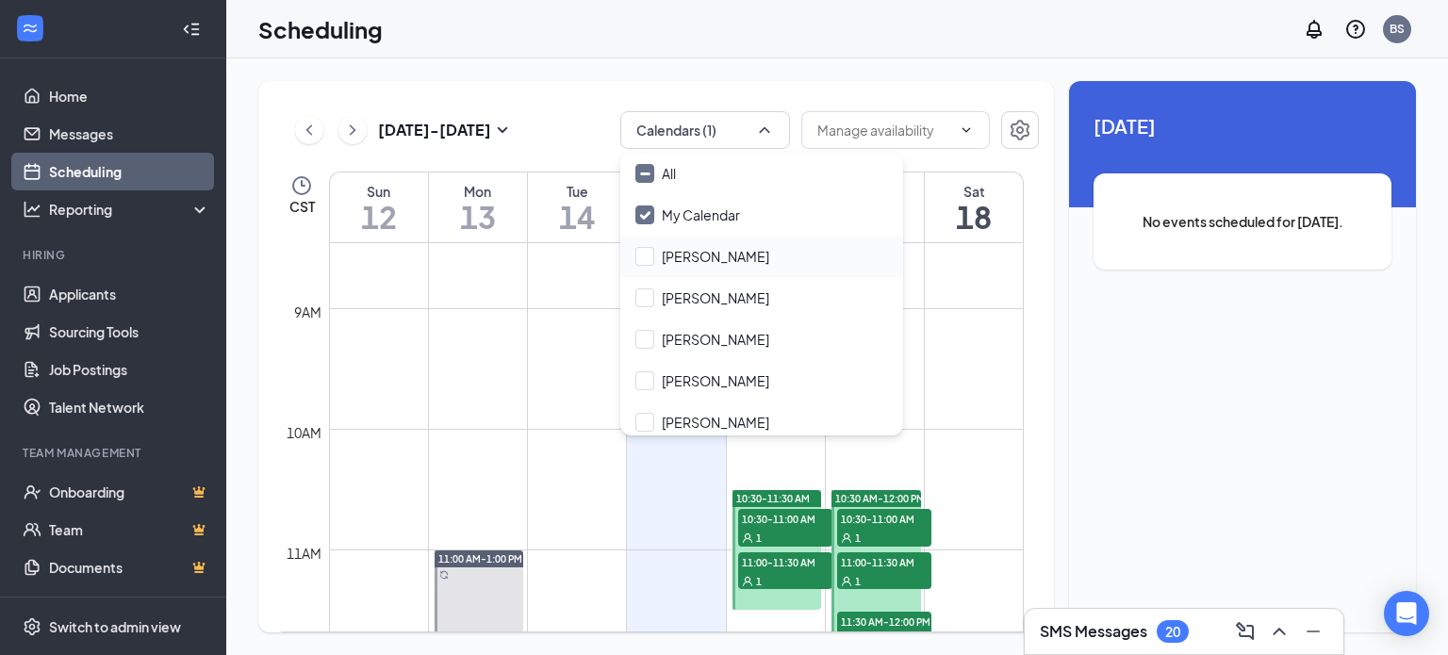
click at [728, 267] on div "[PERSON_NAME]" at bounding box center [761, 256] width 283 height 41
checkbox input "true"
click at [713, 218] on input "My Calendar" at bounding box center [687, 215] width 105 height 19
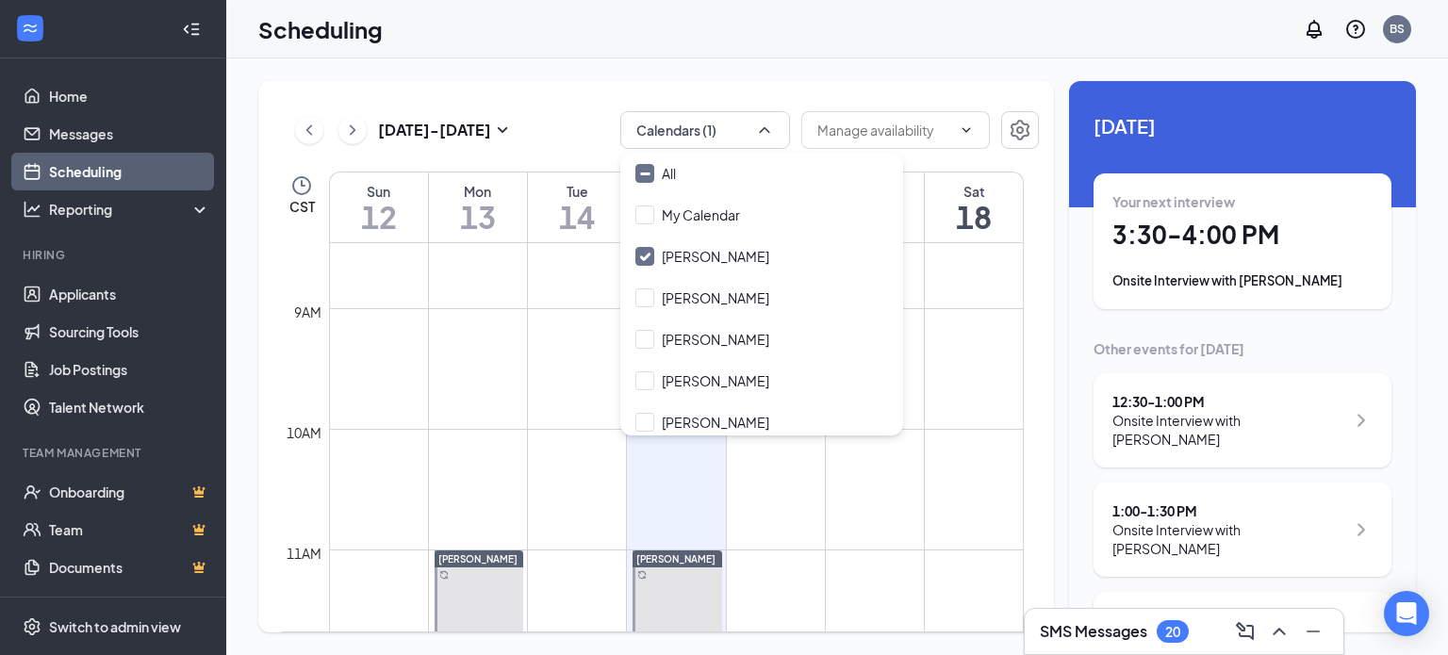
drag, startPoint x: 598, startPoint y: 95, endPoint x: 610, endPoint y: 105, distance: 15.5
click at [599, 95] on div "Oct 12 - Oct 18 Calendars (1) CST Sun 12 Mon 13 Tue 14 Wed 15 Thu 16 Fri 17 Sat…" at bounding box center [656, 356] width 796 height 551
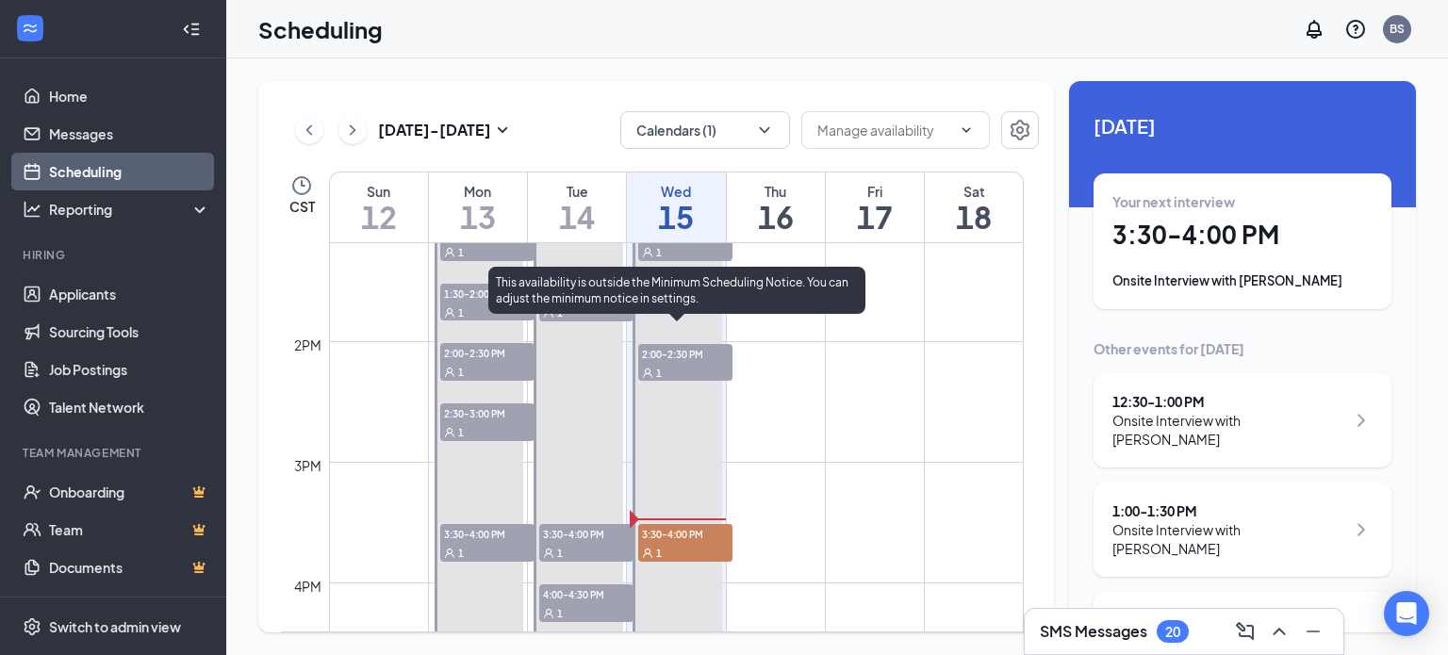
scroll to position [1681, 0]
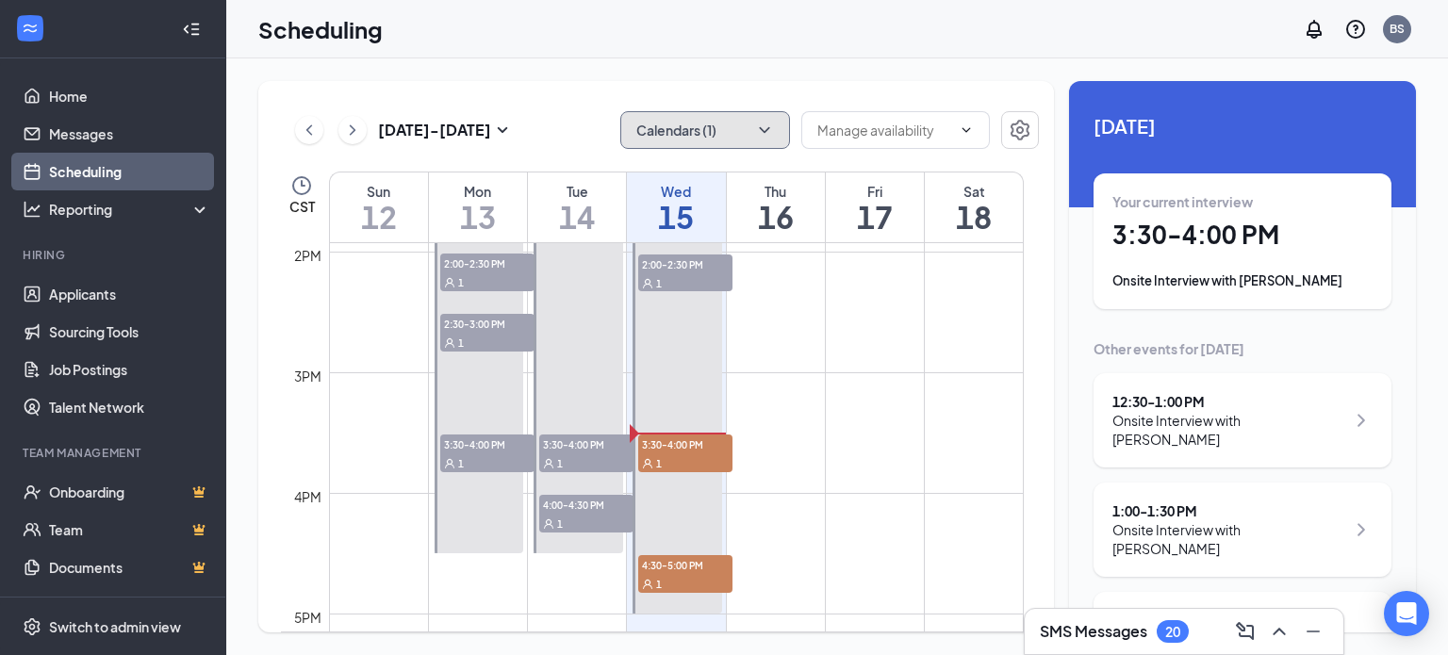
click at [701, 132] on button "Calendars (1)" at bounding box center [705, 130] width 170 height 38
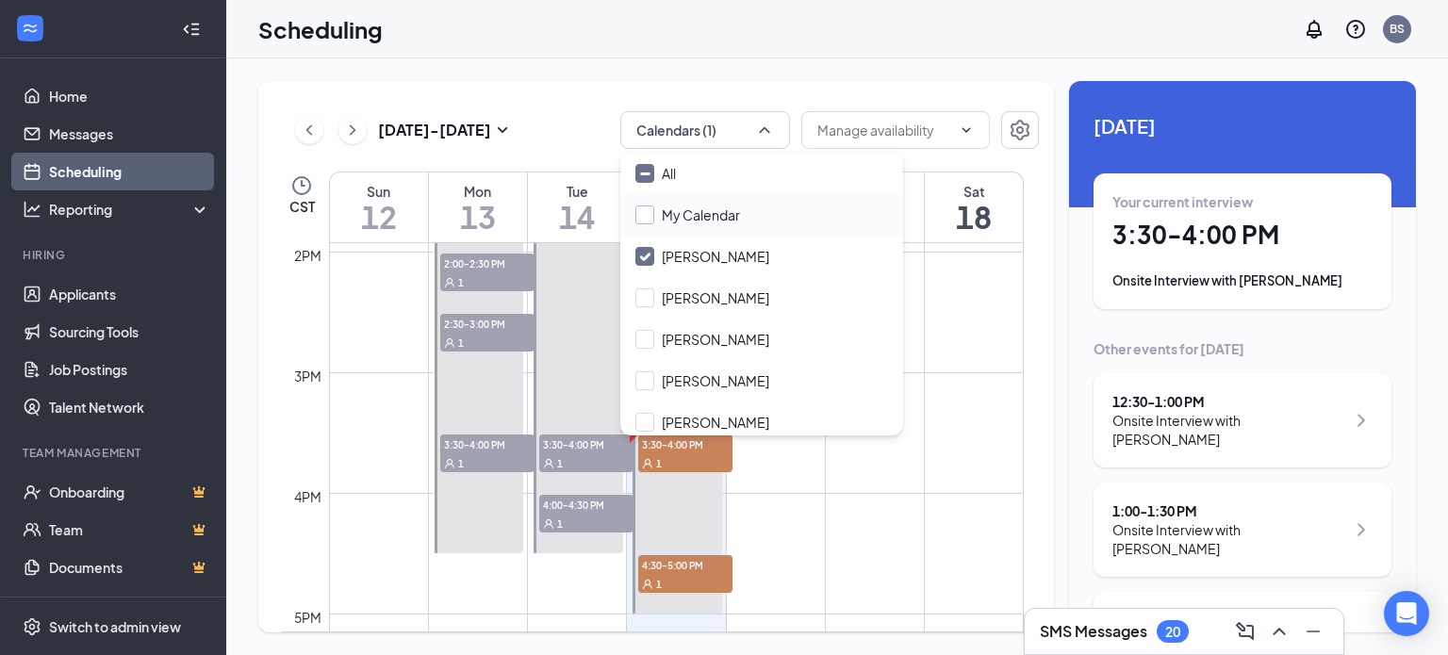
click at [709, 223] on input "My Calendar" at bounding box center [687, 215] width 105 height 19
checkbox input "true"
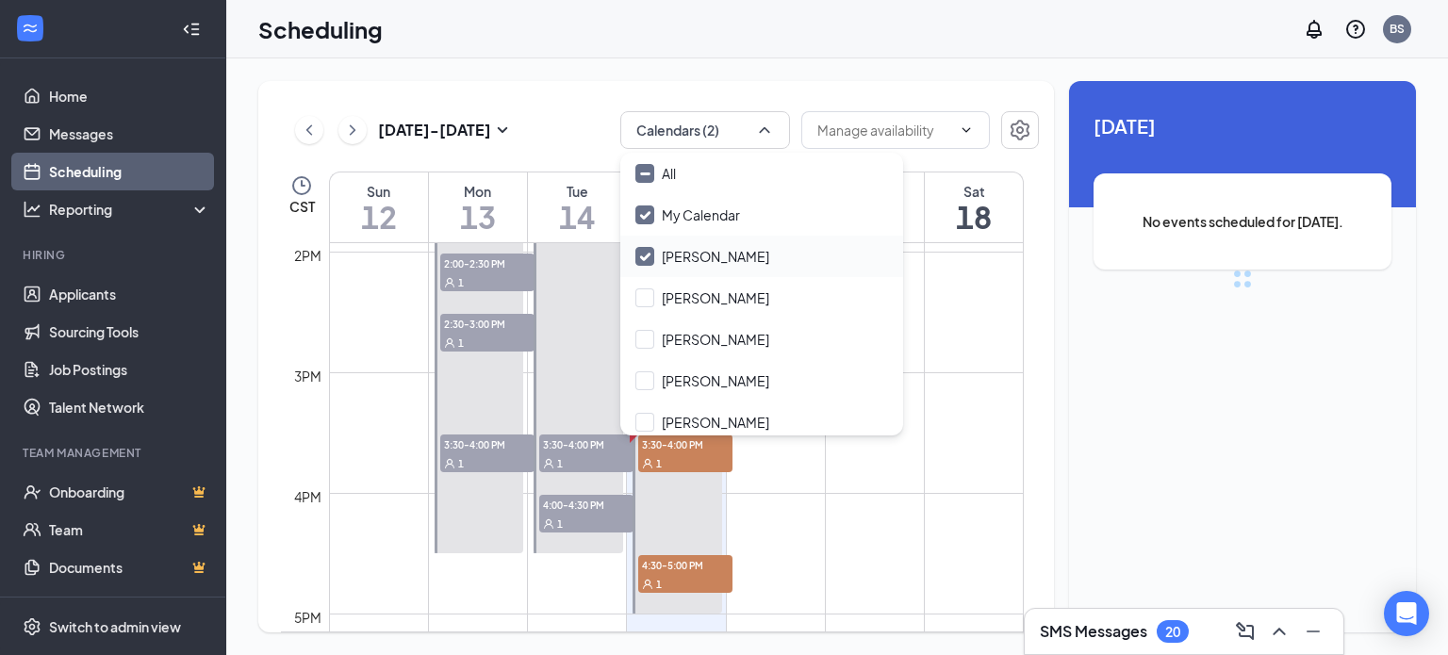
click at [713, 254] on input "[PERSON_NAME]" at bounding box center [702, 256] width 134 height 19
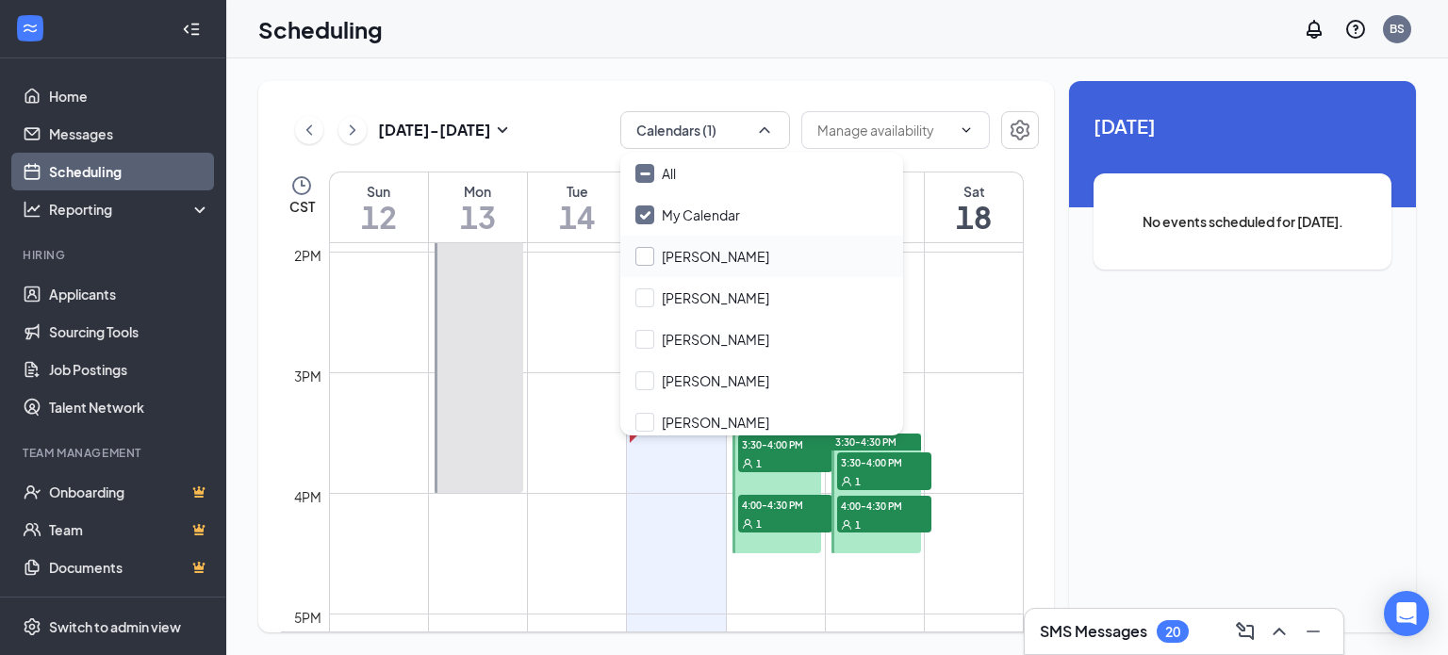
checkbox input "false"
click at [774, 124] on button "Calendars (1)" at bounding box center [705, 130] width 170 height 38
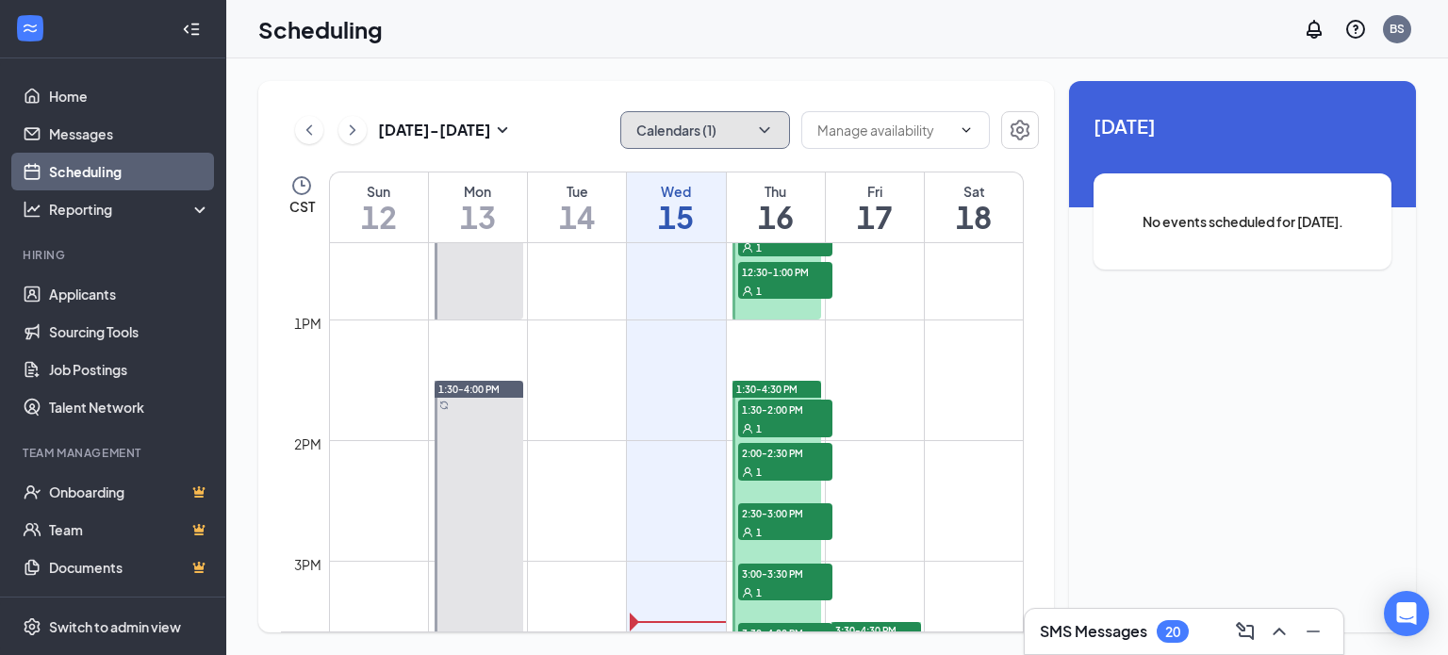
scroll to position [1398, 0]
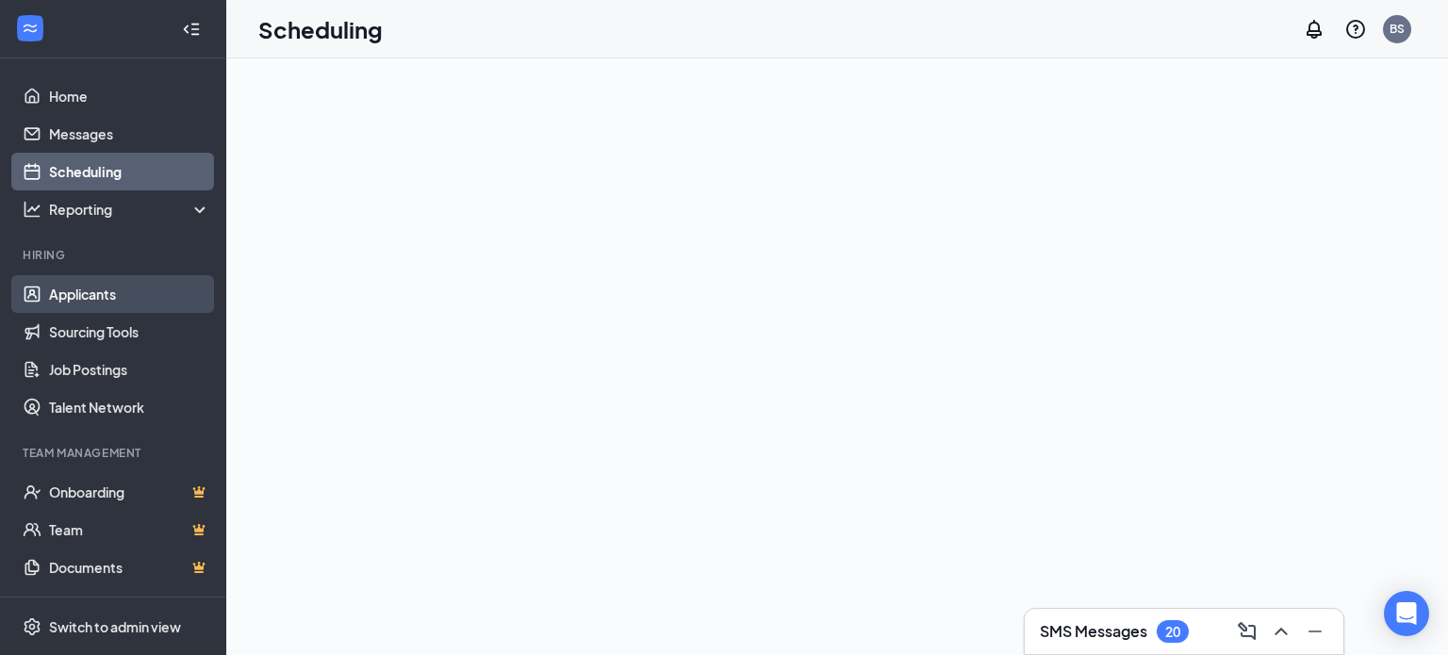
click at [137, 298] on link "Applicants" at bounding box center [129, 294] width 161 height 38
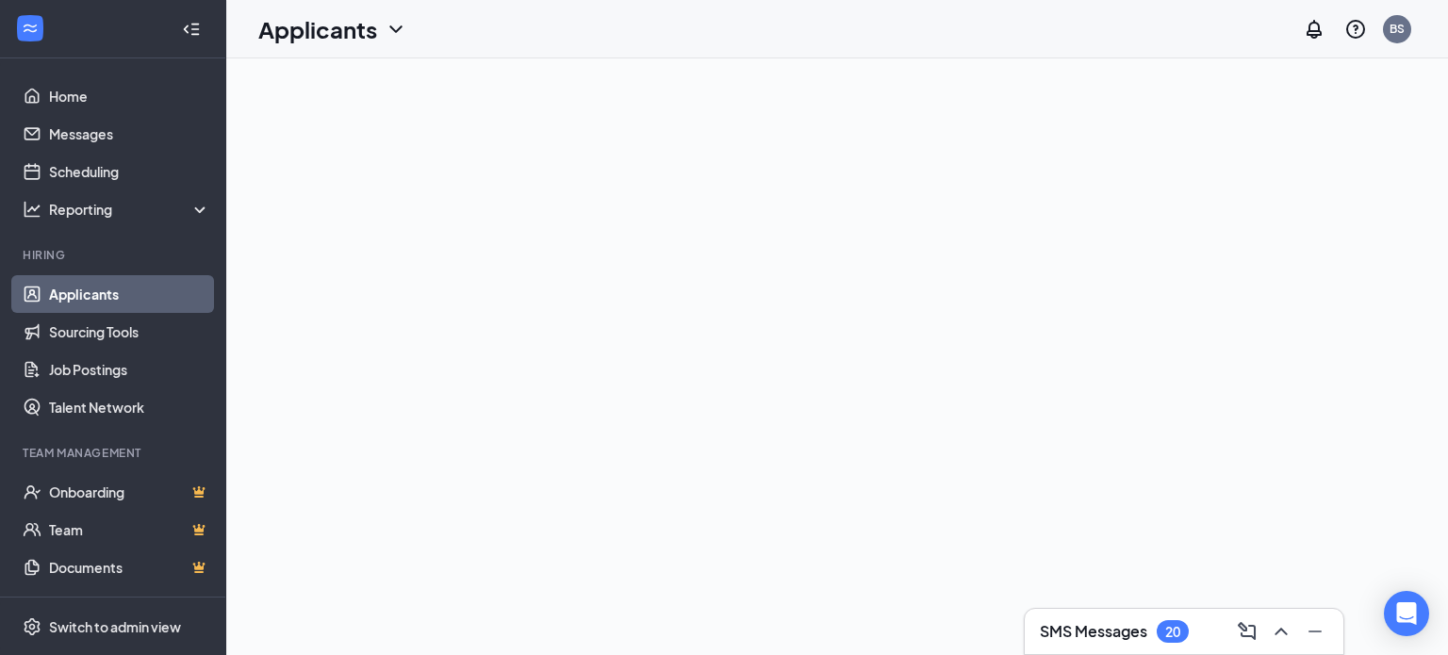
click at [79, 297] on link "Applicants" at bounding box center [129, 294] width 161 height 38
click at [399, 29] on icon "ChevronDown" at bounding box center [395, 29] width 12 height 8
click at [307, 85] on link "Applicants" at bounding box center [372, 82] width 204 height 19
click at [1275, 630] on icon "ChevronUp" at bounding box center [1281, 631] width 23 height 23
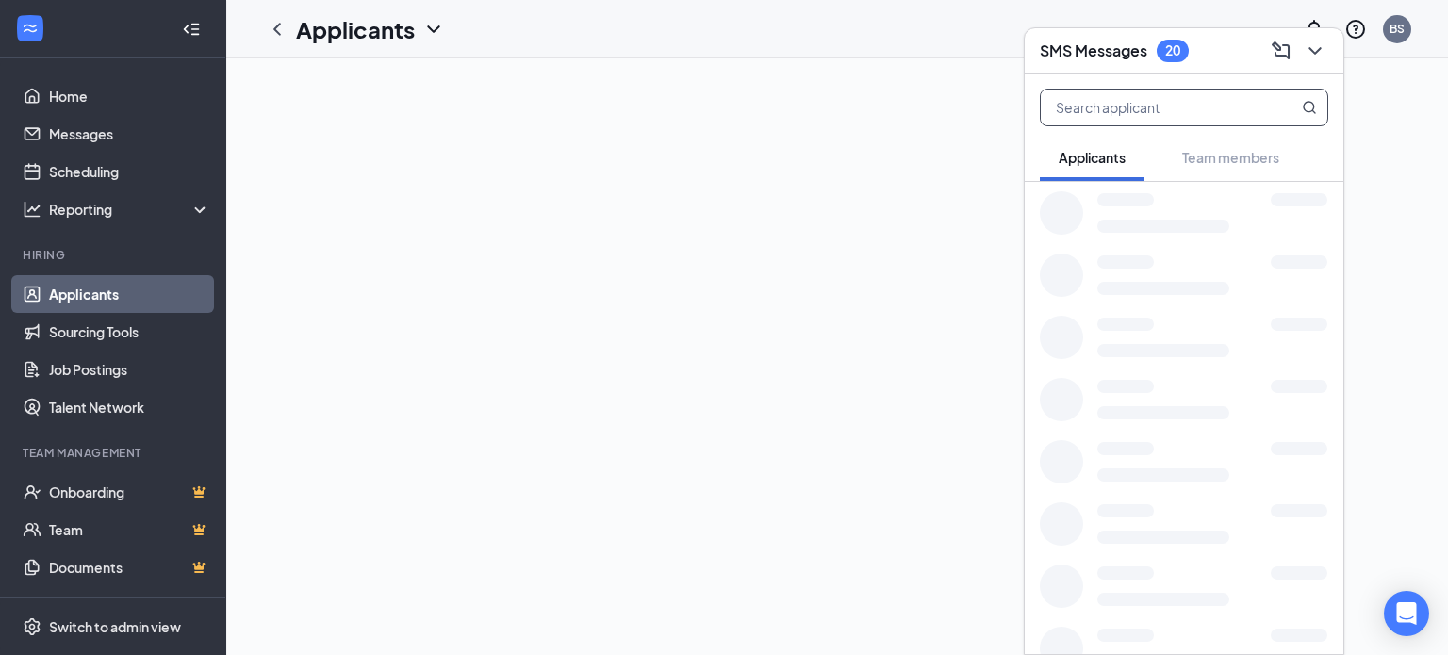
click at [1088, 115] on input "text" at bounding box center [1152, 108] width 223 height 36
type input "seth"
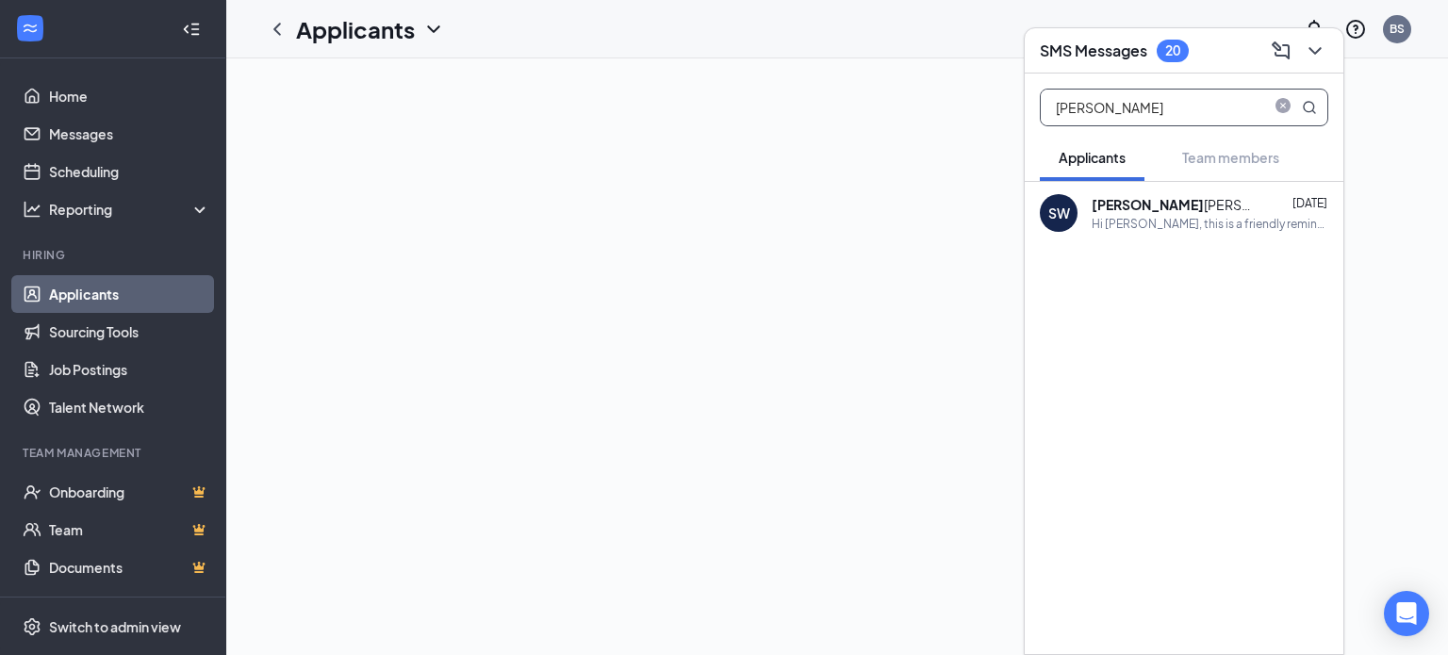
click at [1199, 222] on div "Hi Seth Wilson, this is a friendly reminder. Your meeting with Nothing Bundt Ca…" at bounding box center [1210, 224] width 237 height 16
